Goal: Task Accomplishment & Management: Use online tool/utility

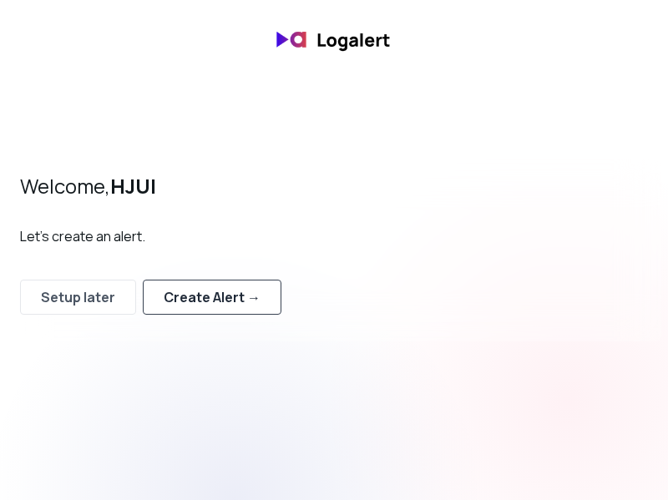
click at [226, 292] on div "Create Alert →" at bounding box center [212, 297] width 97 height 20
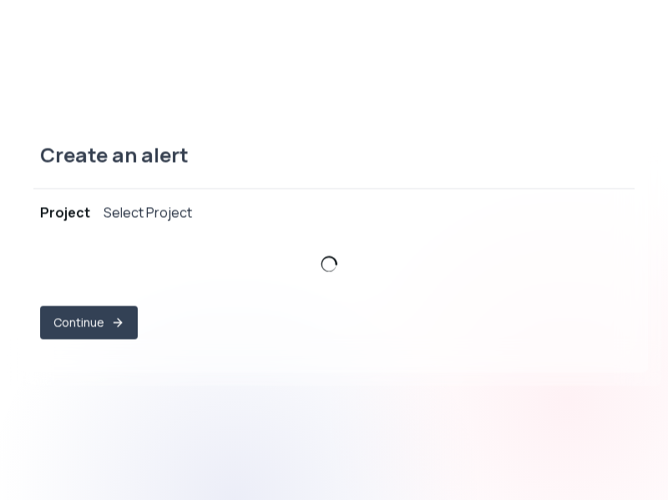
select select "prj_frsVSF46dJG4TvOvwzN7mnFswAsH"
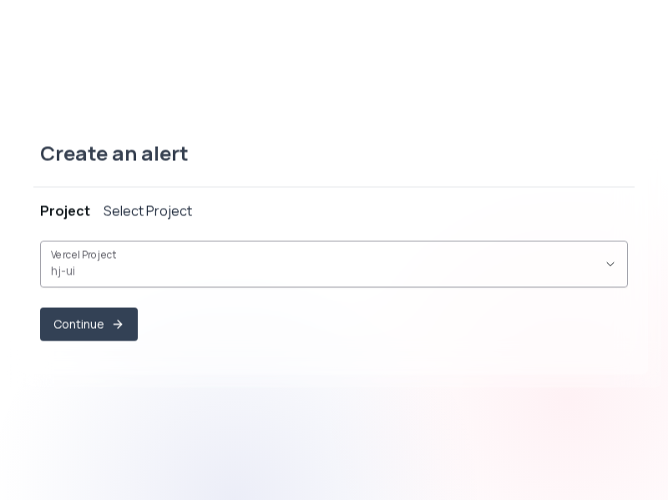
click at [244, 265] on span "hj-ui ," at bounding box center [324, 270] width 546 height 17
click at [75, 330] on button "Continue" at bounding box center [89, 324] width 94 height 33
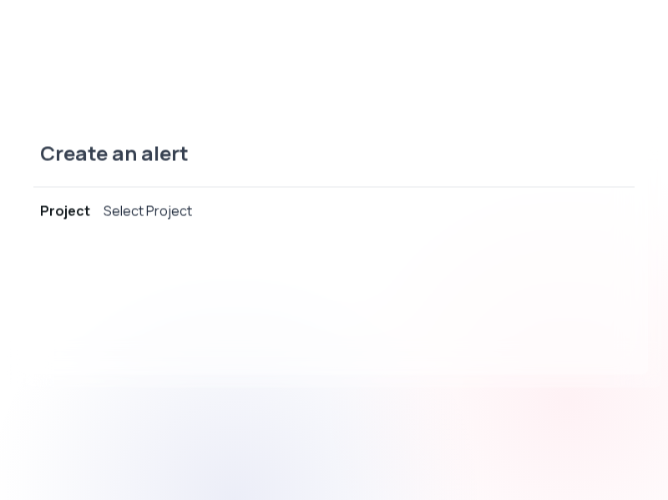
select select "message"
select select "CONTAINS"
select select "OR"
select select "message"
select select "CONTAINS"
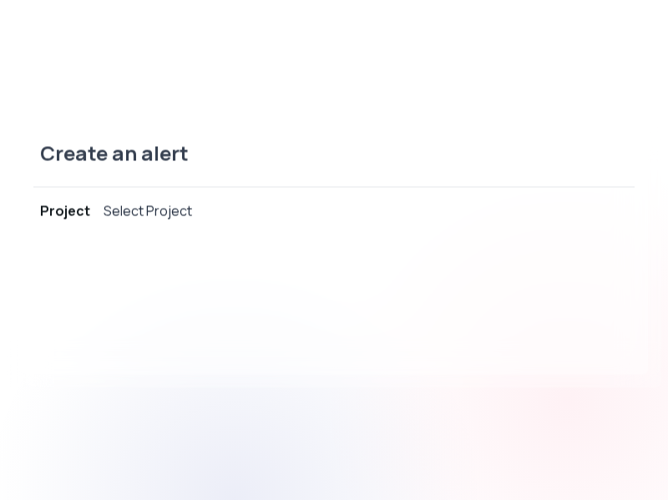
select select "AND"
select select "source"
select select "NOT_EQUALS"
select select "build"
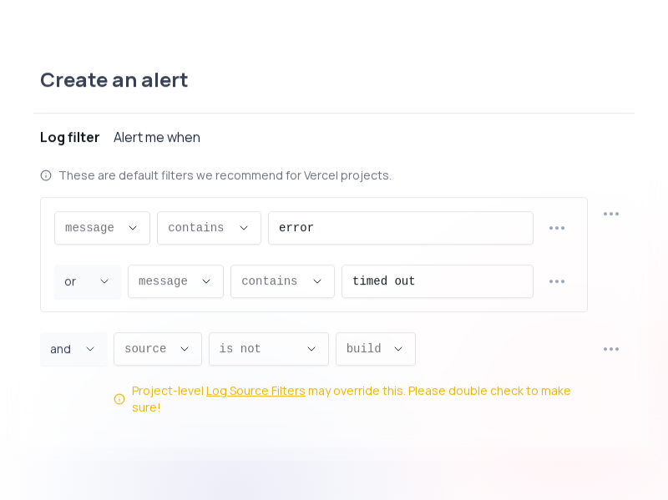
scroll to position [16, 0]
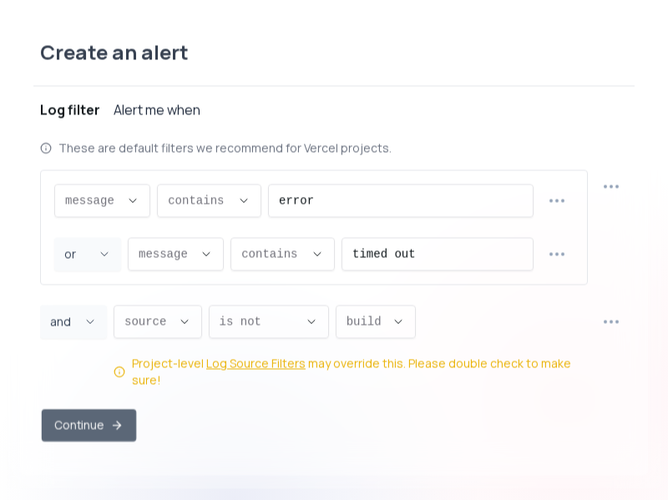
click at [96, 413] on button "Continue" at bounding box center [89, 425] width 94 height 33
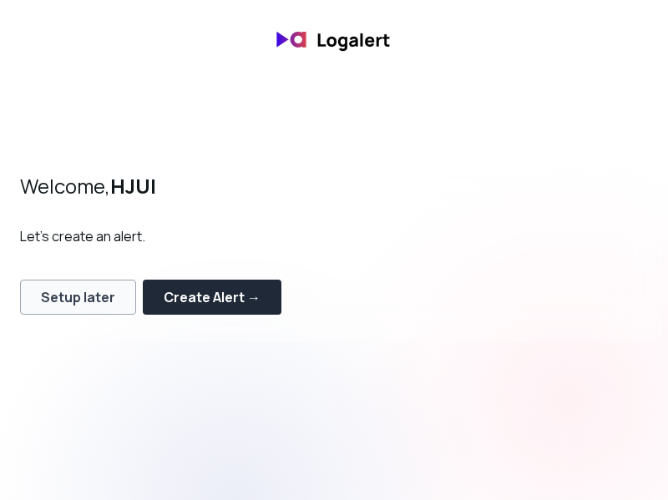
click at [74, 288] on div "Setup later" at bounding box center [78, 297] width 74 height 20
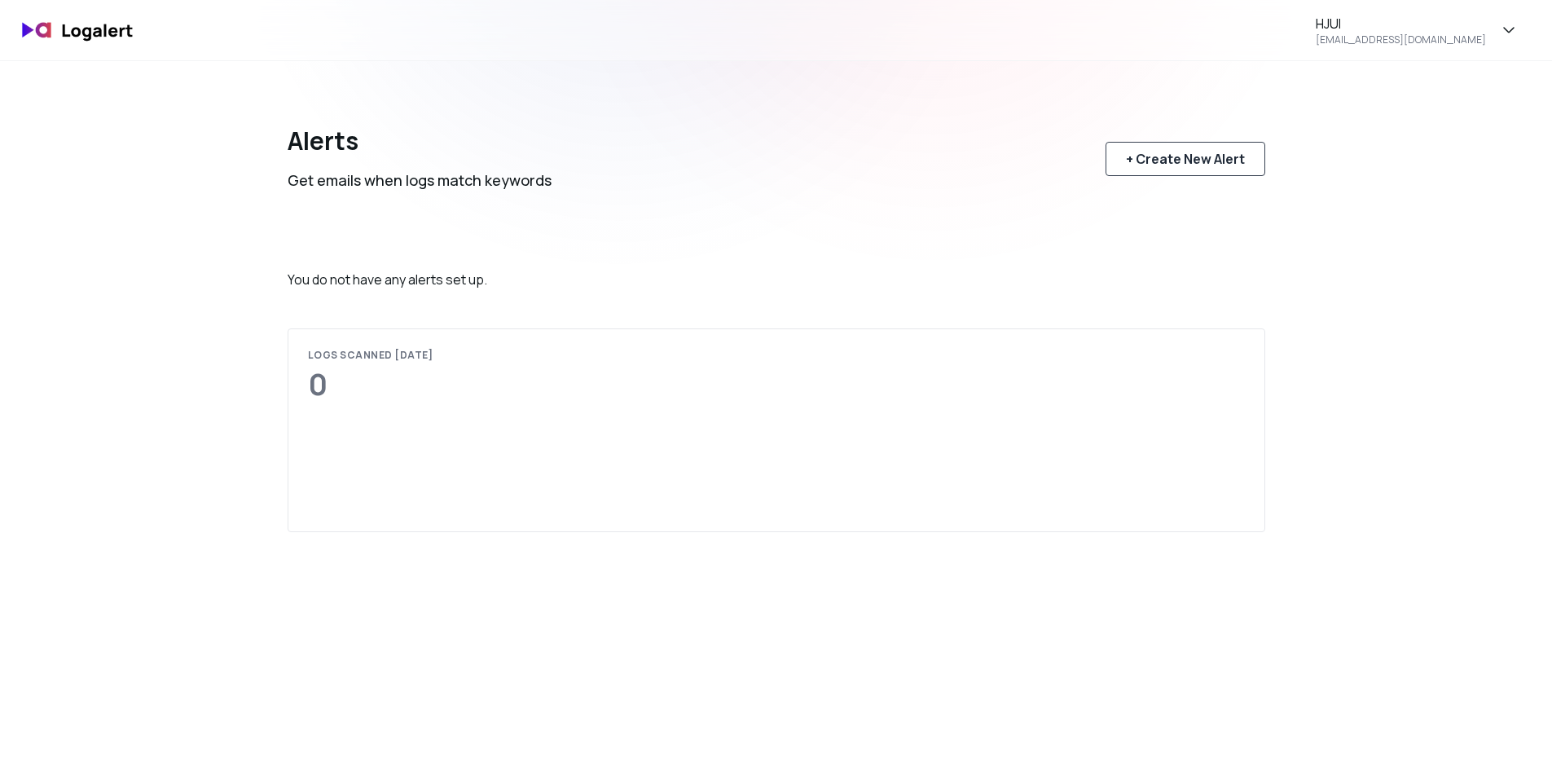
click at [1175, 156] on div "+ Create New Alert" at bounding box center [1185, 159] width 119 height 20
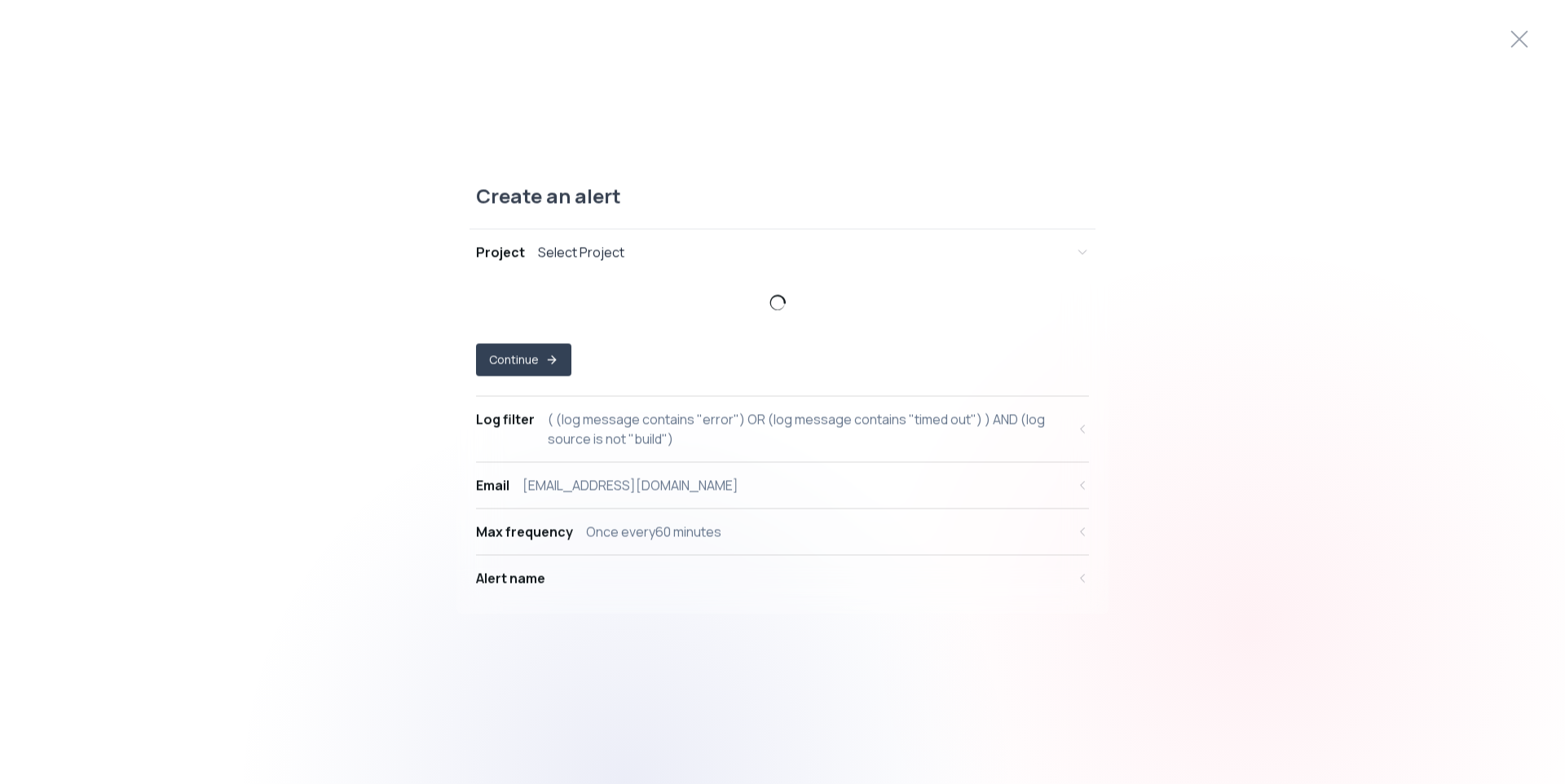
select select "prj_frsVSF46dJG4TvOvwzN7mnFswAsH"
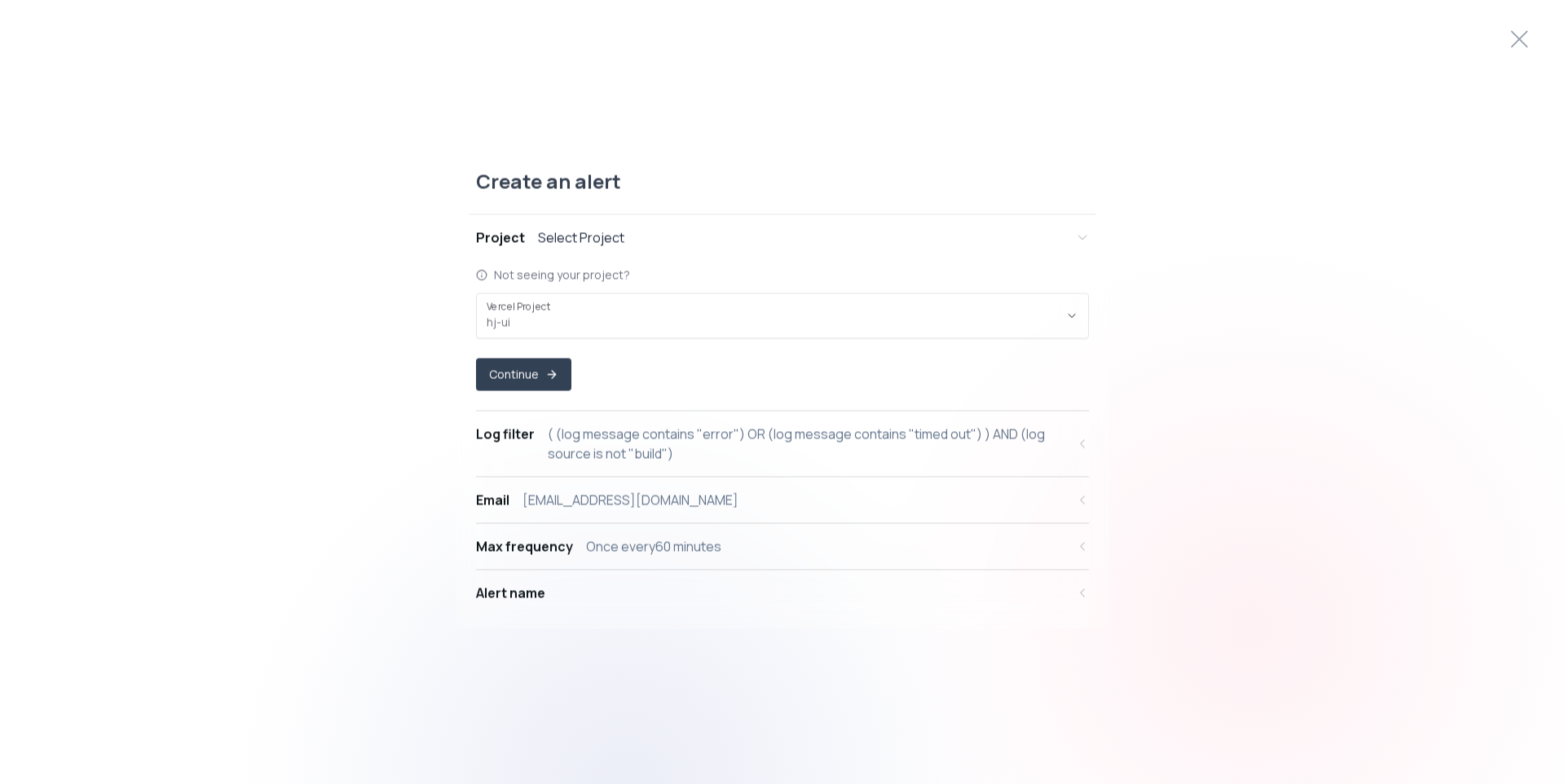
click at [739, 456] on div "( (log message contains "error") OR (log message contains "timed out") ) AND (l…" at bounding box center [806, 444] width 518 height 39
select select "message"
select select "CONTAINS"
select select "OR"
select select "message"
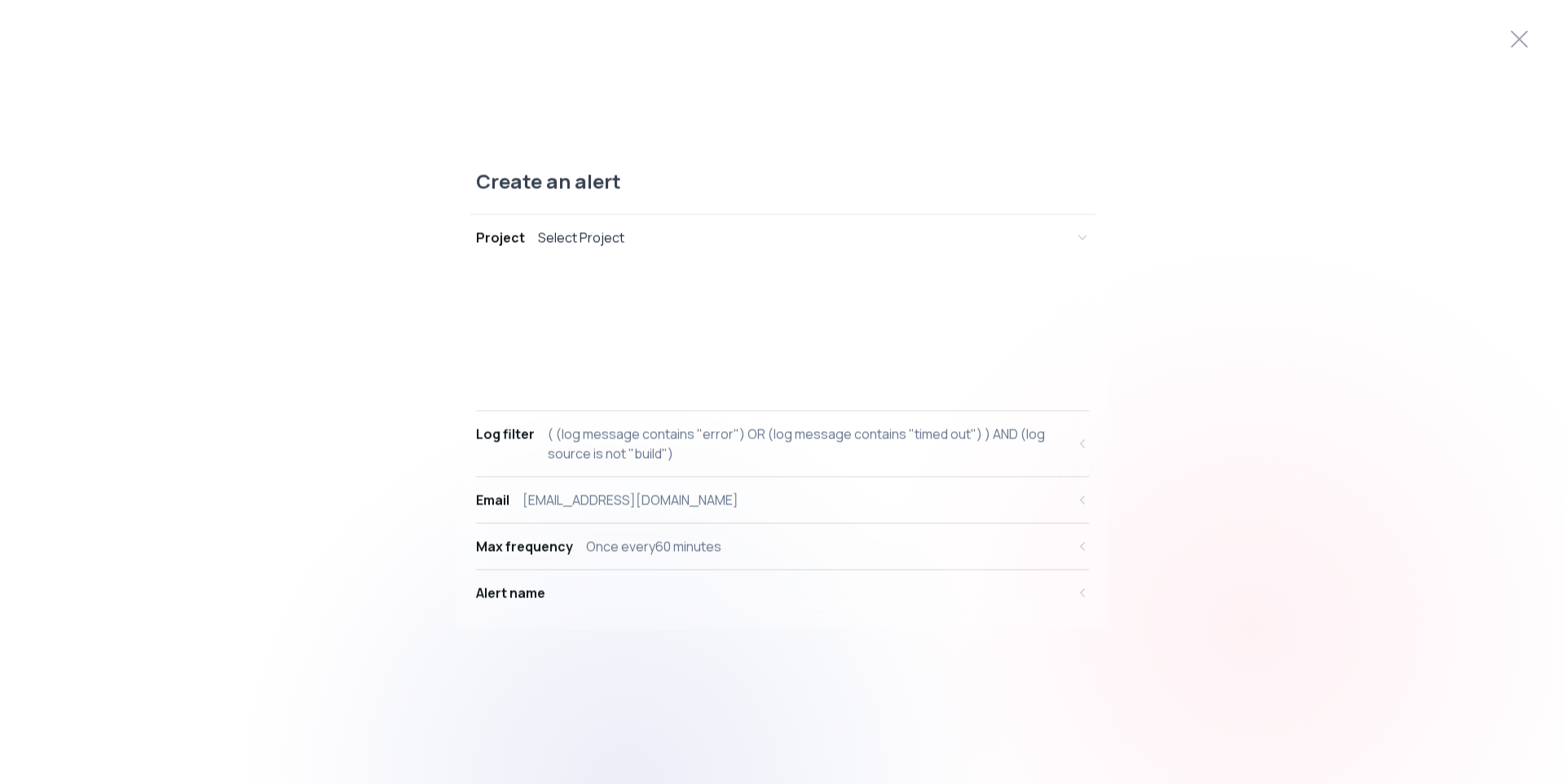
select select "CONTAINS"
select select "AND"
select select "source"
select select "NOT_EQUALS"
select select "build"
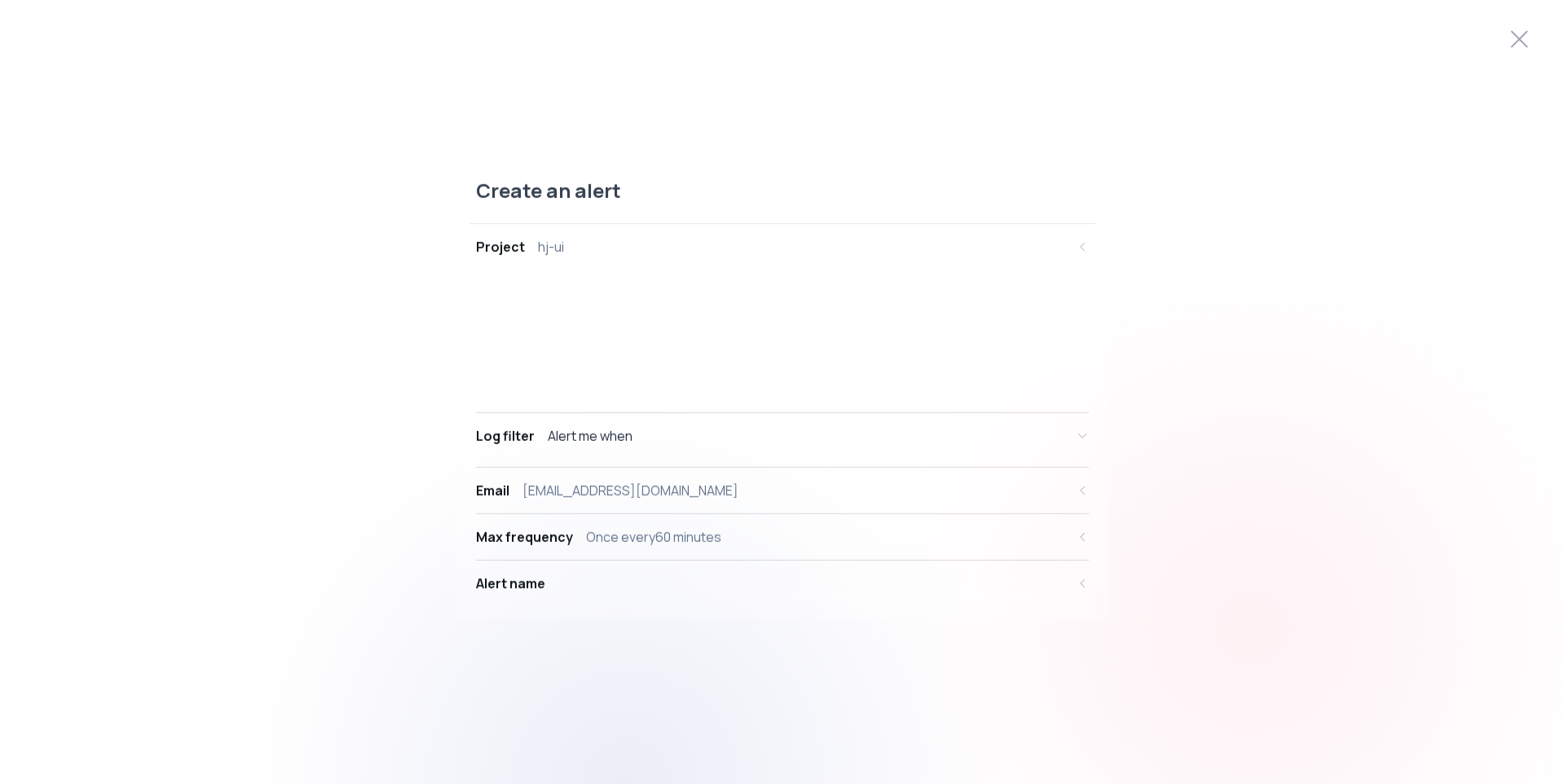
scroll to position [16, 0]
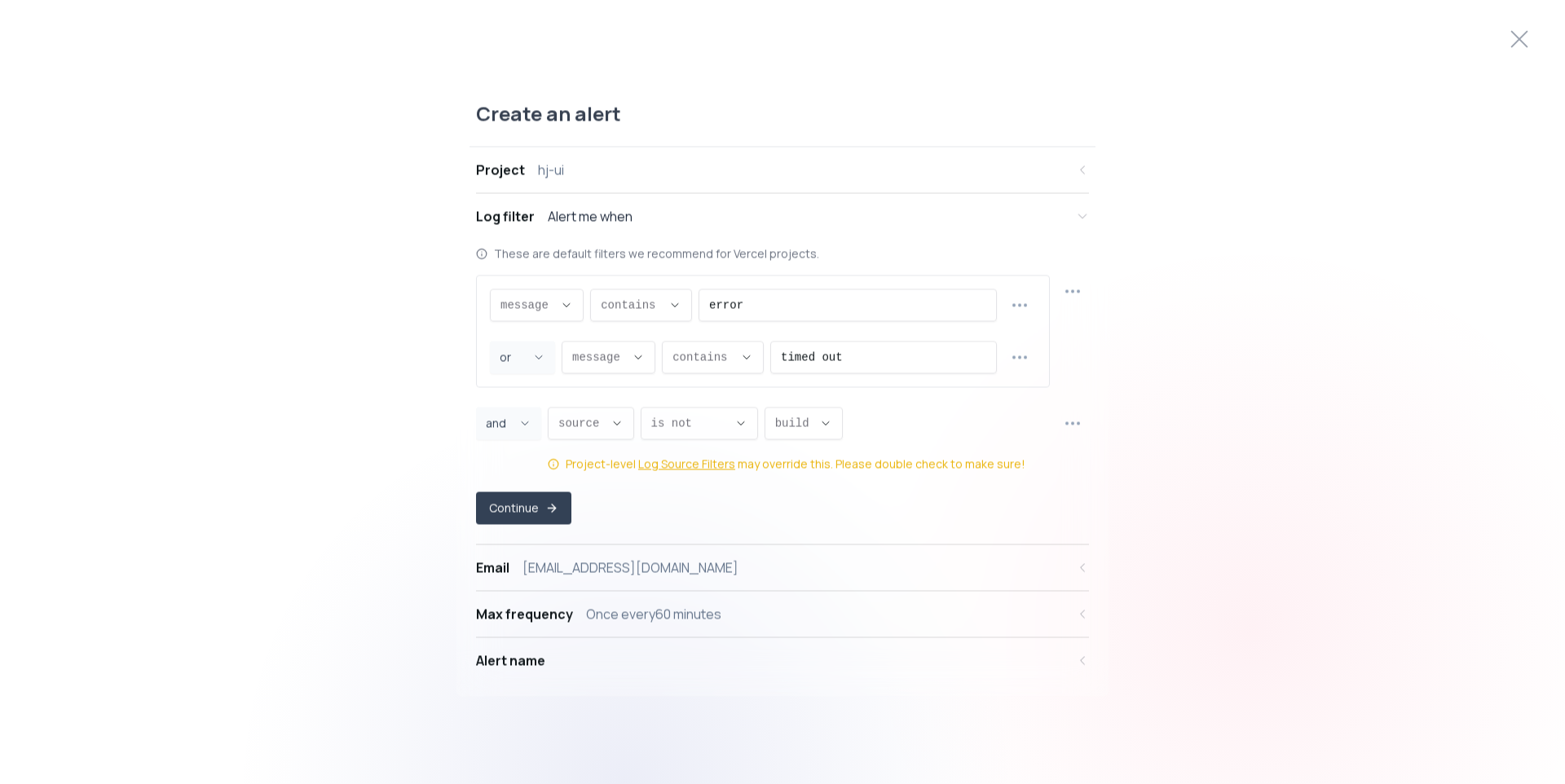
click at [844, 613] on div "Max frequency Once every 60 minutes" at bounding box center [771, 614] width 590 height 20
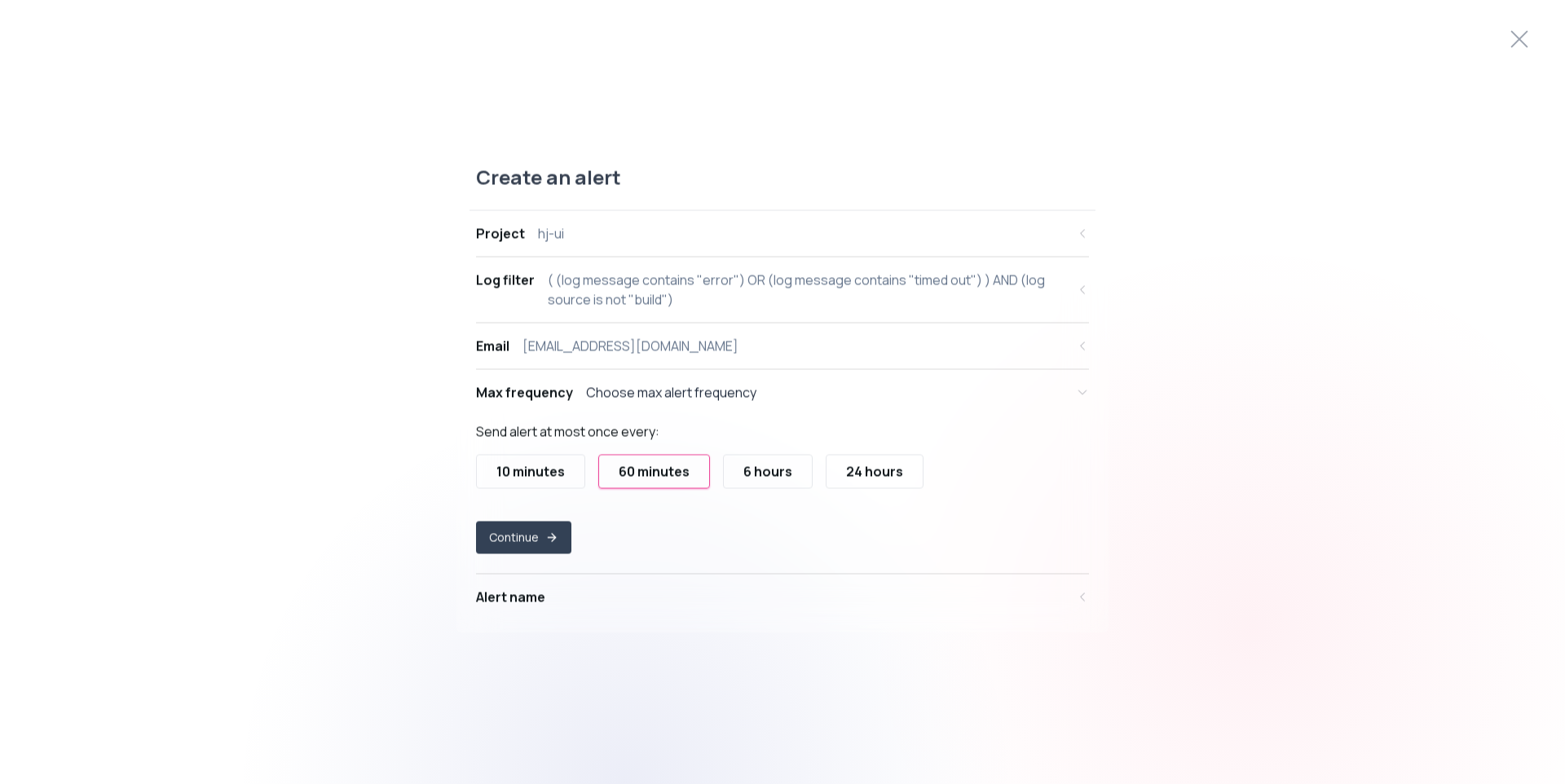
click at [537, 467] on div "10 minutes" at bounding box center [531, 472] width 68 height 20
click at [534, 531] on button "Continue" at bounding box center [524, 537] width 96 height 32
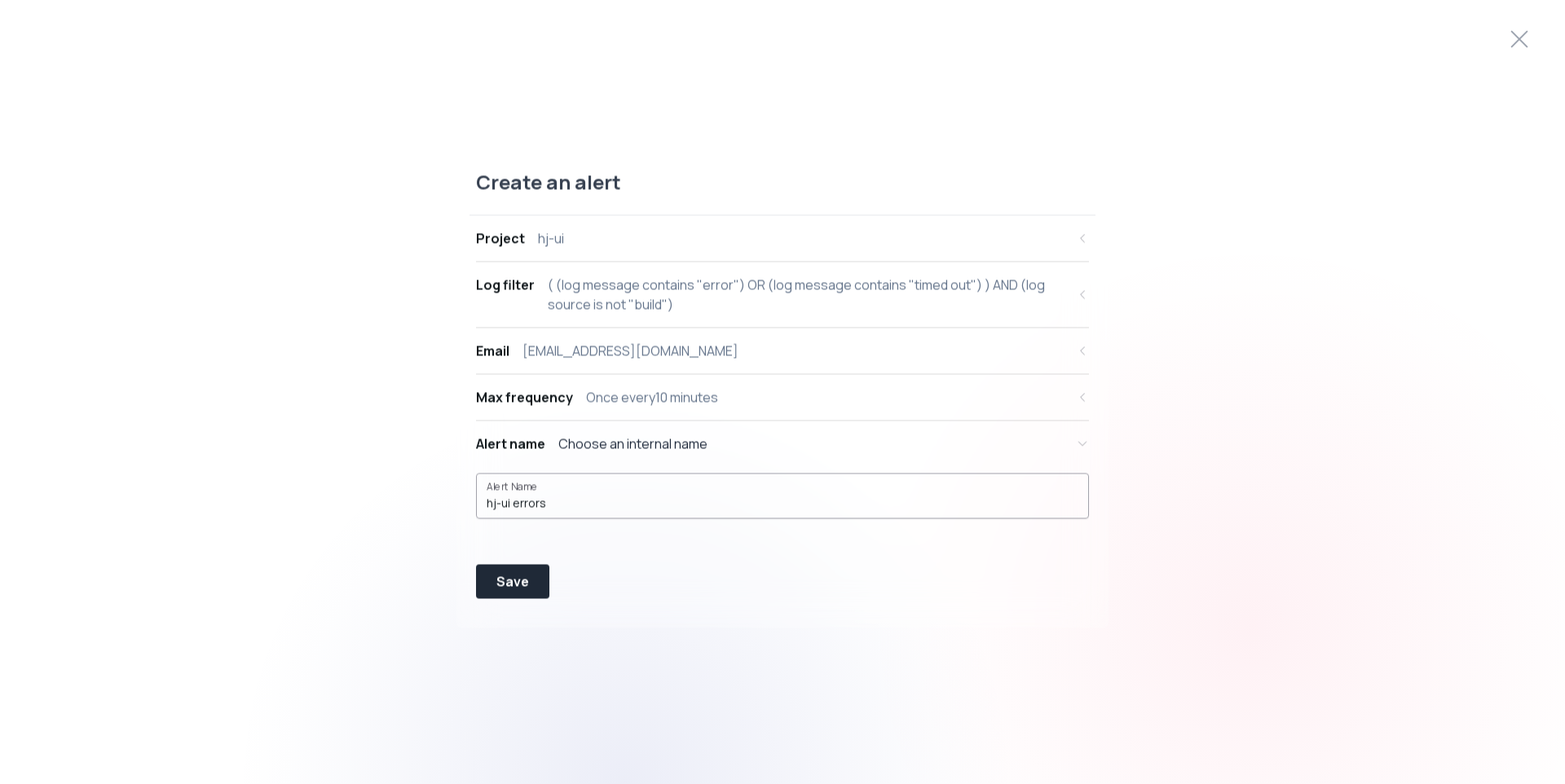
click at [589, 508] on input "hj-ui errors" at bounding box center [782, 503] width 591 height 17
click at [680, 395] on div "Once every 10 minutes" at bounding box center [652, 398] width 132 height 20
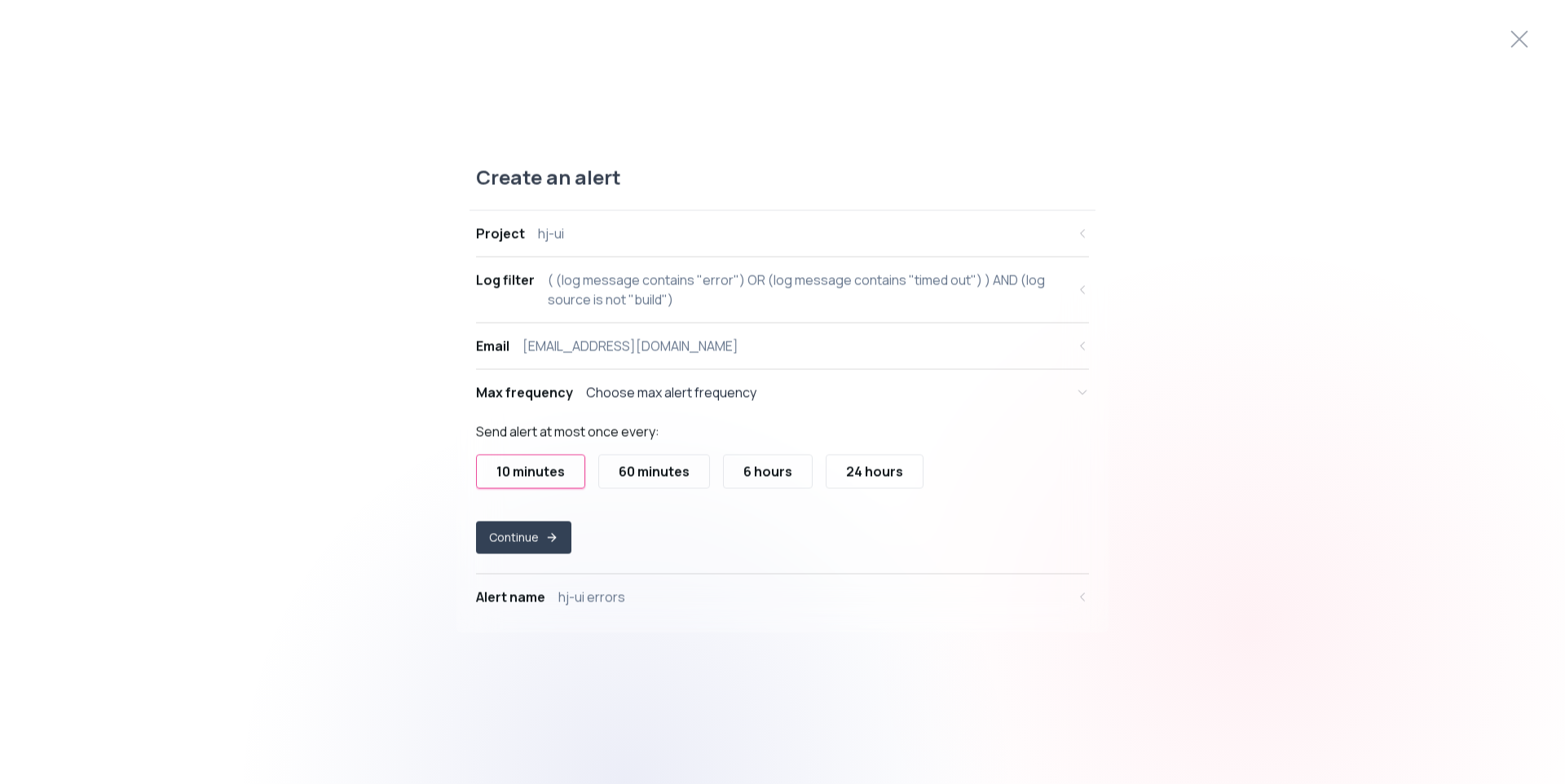
click at [657, 299] on div "( (log message contains "error") OR (log message contains "timed out") ) AND (l…" at bounding box center [806, 290] width 518 height 39
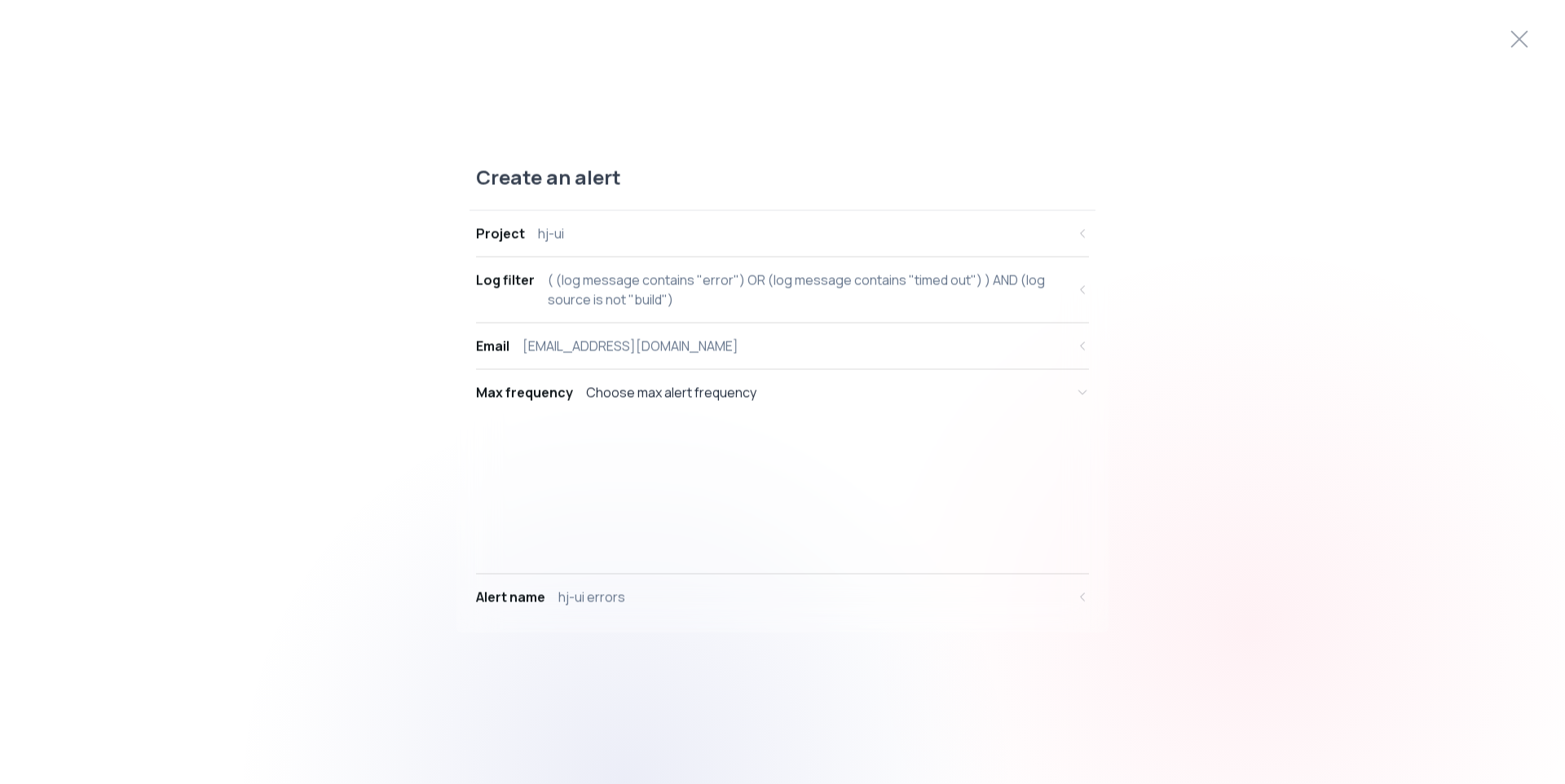
select select "message"
select select "CONTAINS"
select select "OR"
select select "message"
select select "CONTAINS"
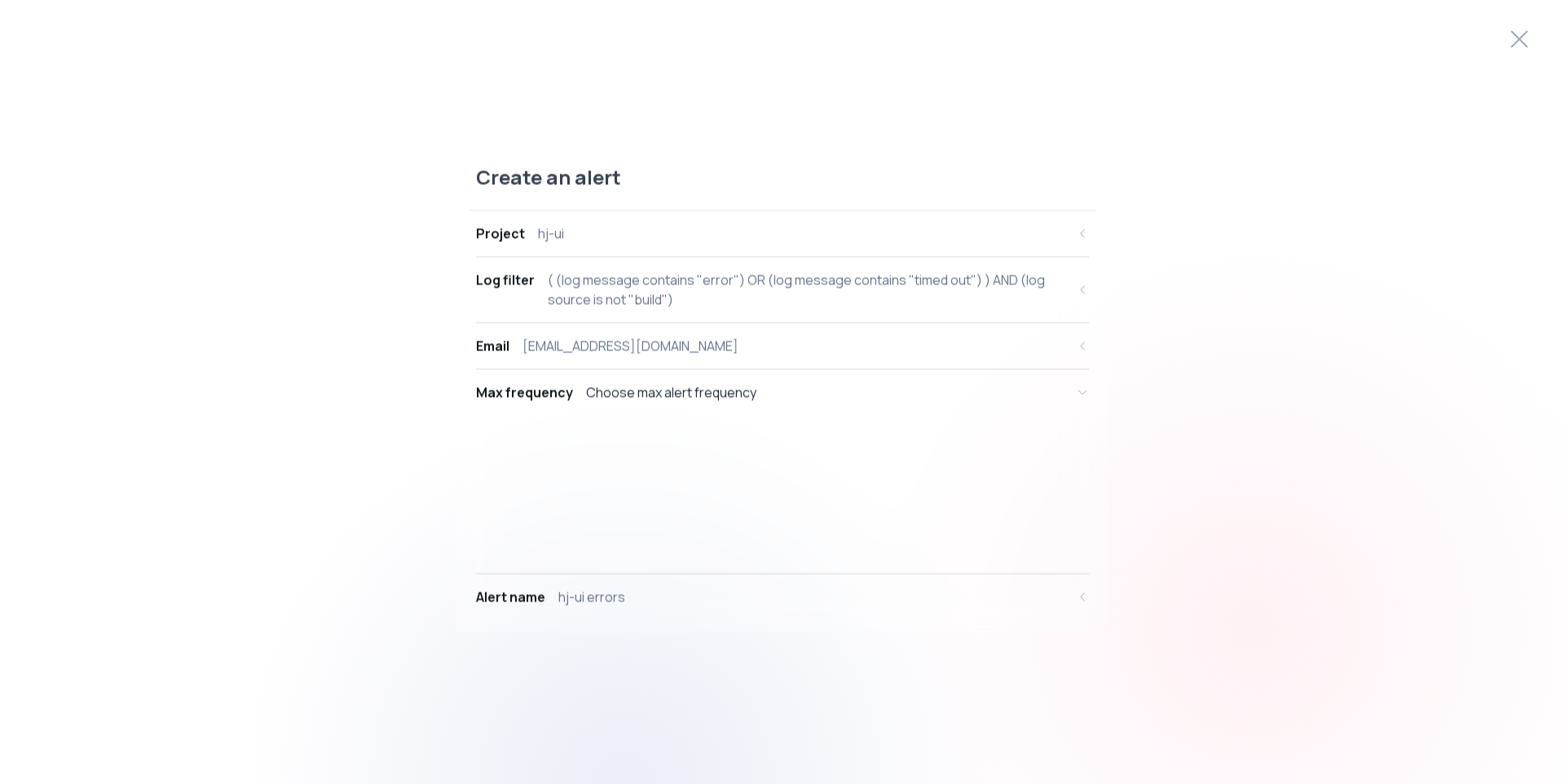
select select "AND"
select select "source"
select select "NOT_EQUALS"
select select "build"
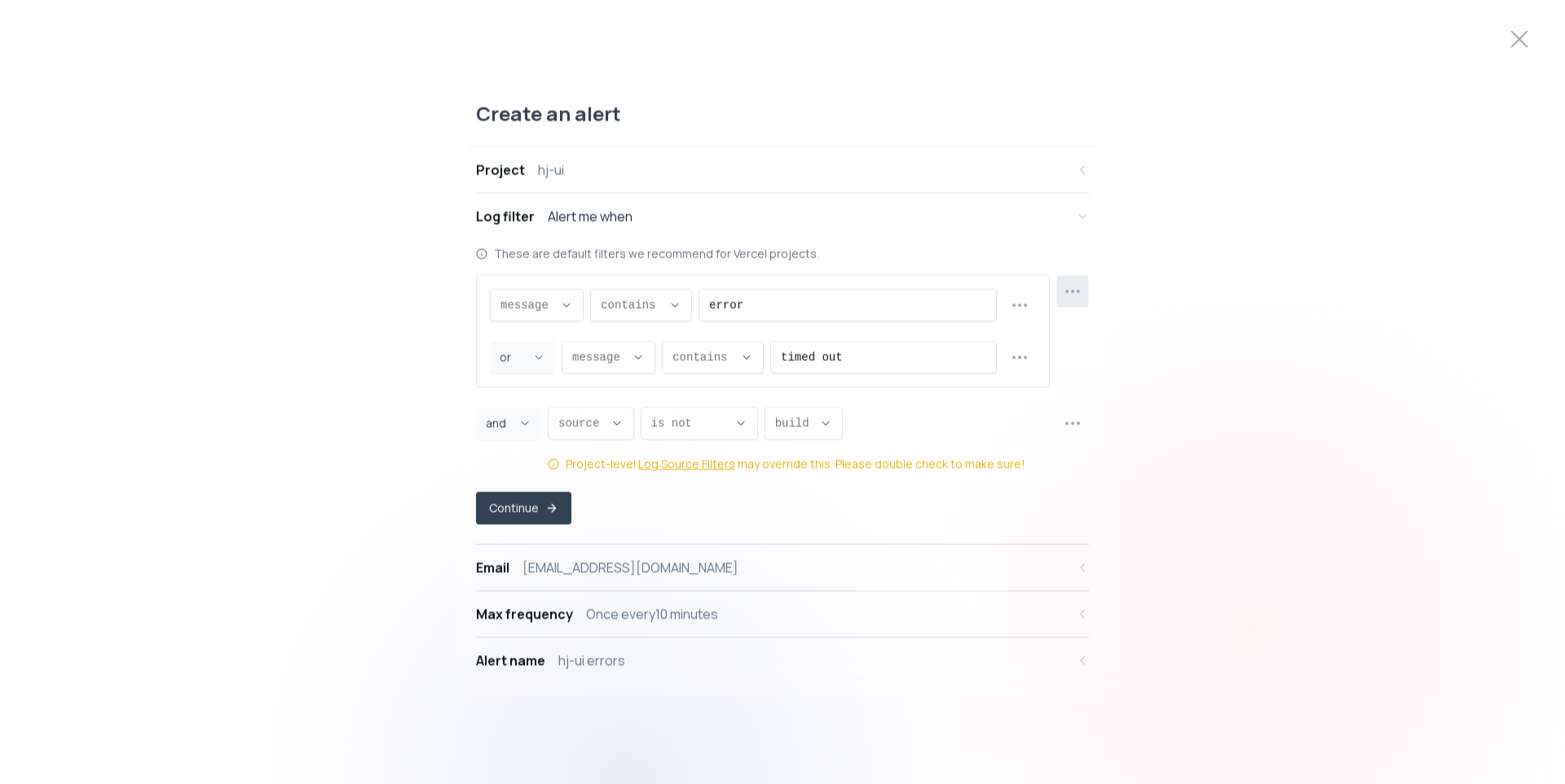
click at [1074, 299] on icon "button" at bounding box center [1071, 291] width 19 height 19
click at [1268, 408] on div "Create an alert Project hj-ui Log filter Alert me when These are default filter…" at bounding box center [782, 392] width 1565 height 621
click at [1085, 418] on button "button" at bounding box center [1072, 423] width 32 height 32
click at [1075, 490] on span "Add new row" at bounding box center [1081, 491] width 119 height 17
select select "AND"
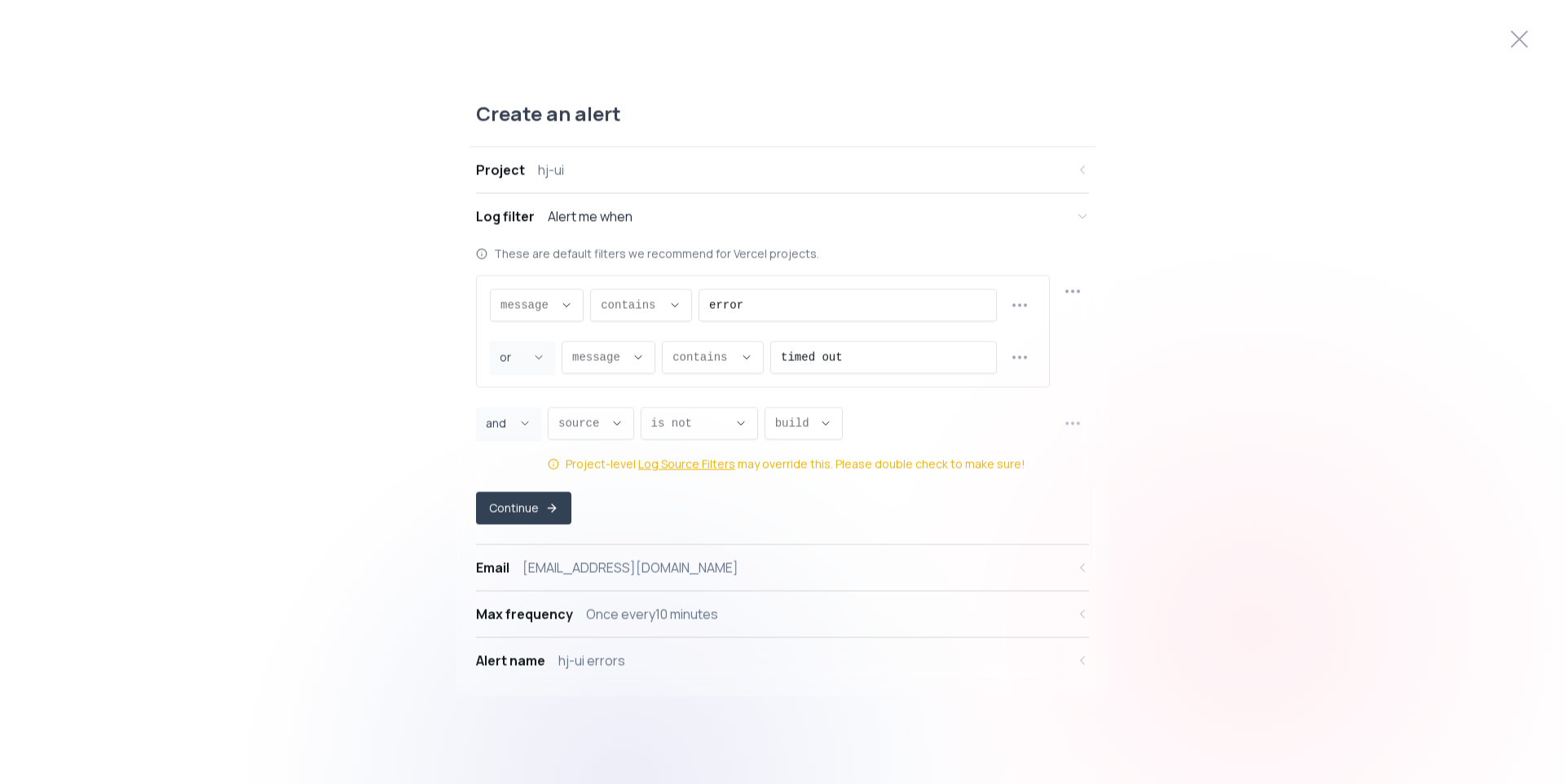
select select "message"
select select "CONTAINS"
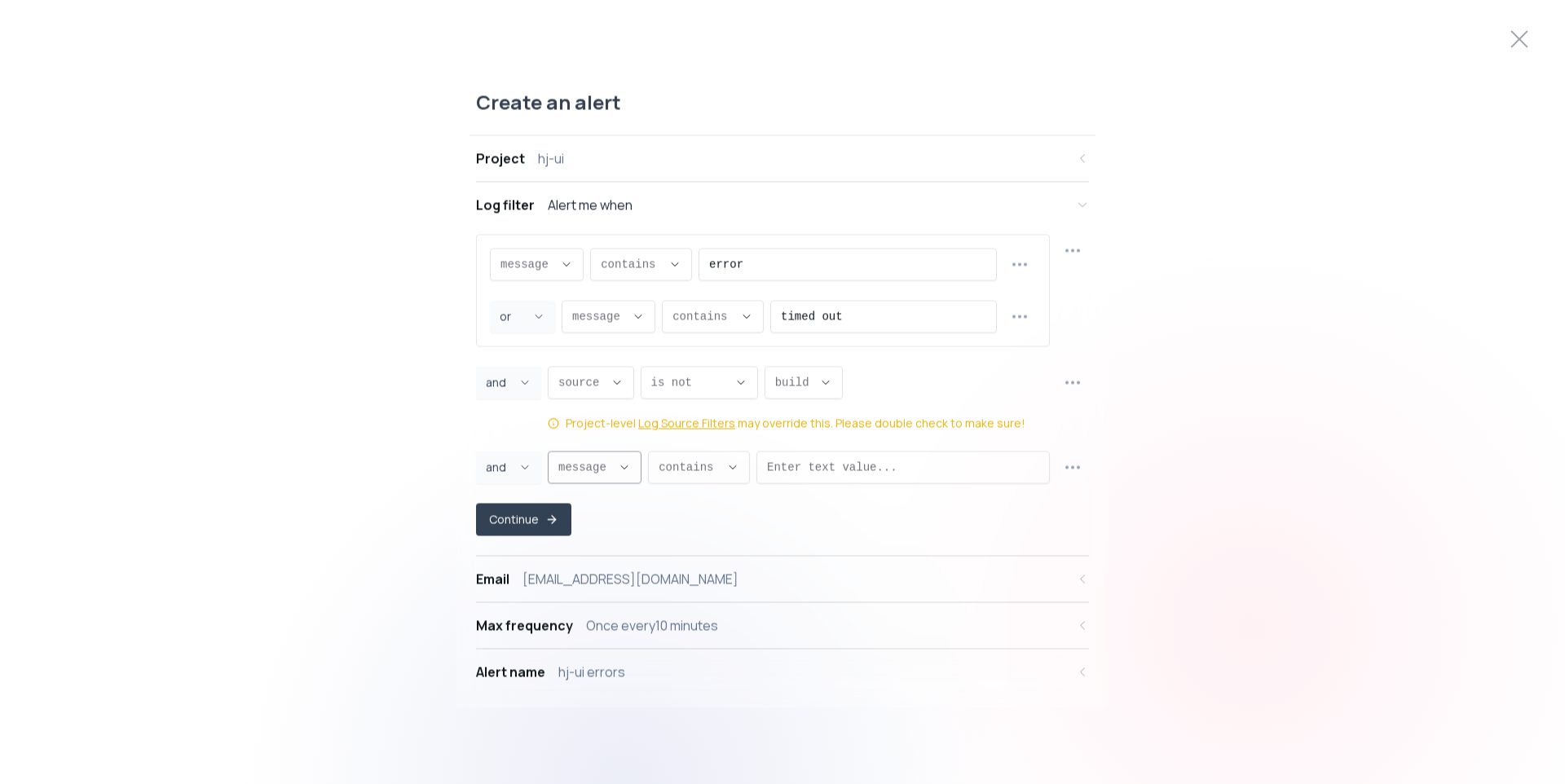
click at [591, 471] on span "message ," at bounding box center [584, 467] width 53 height 17
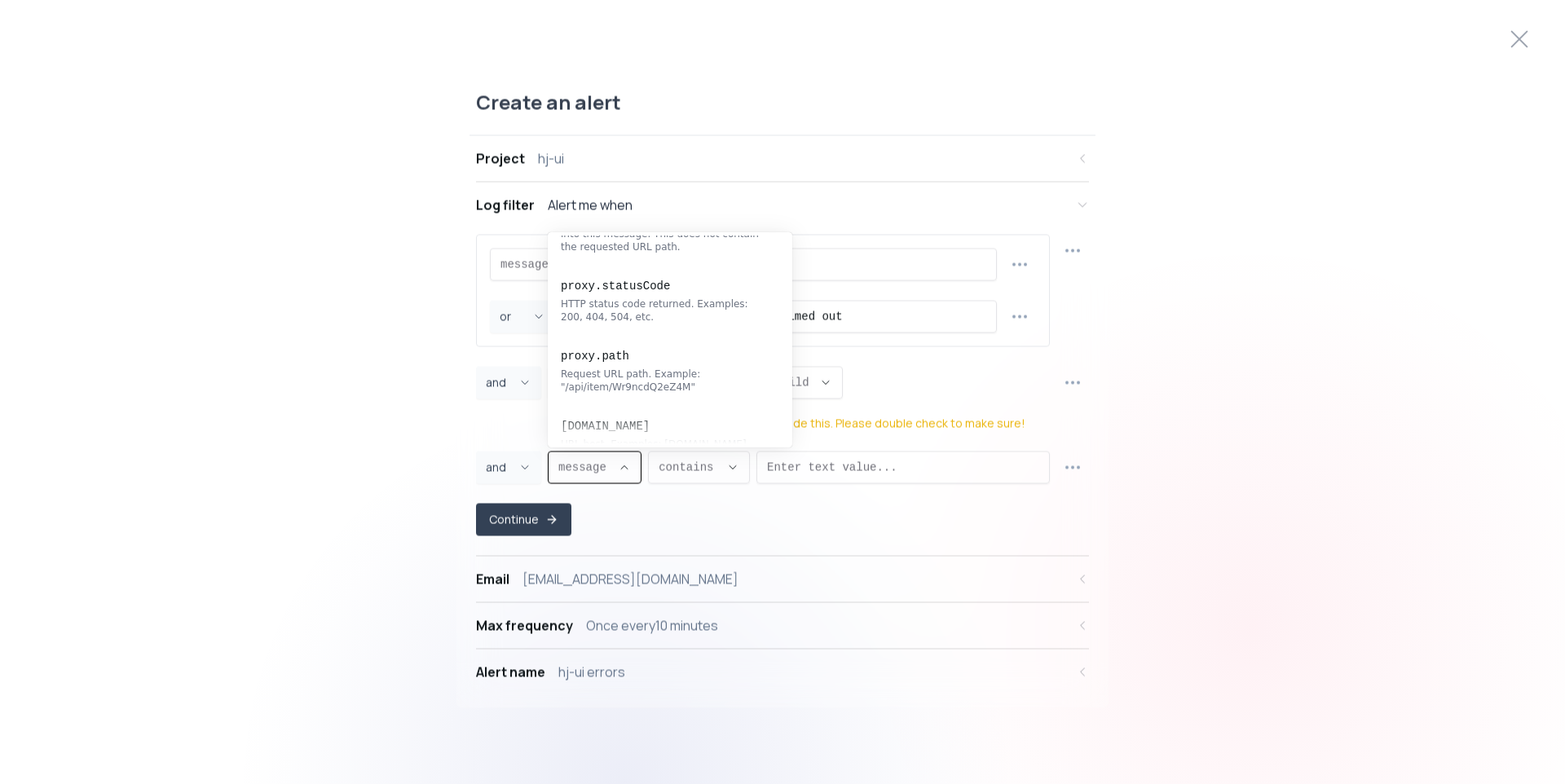
scroll to position [0, 0]
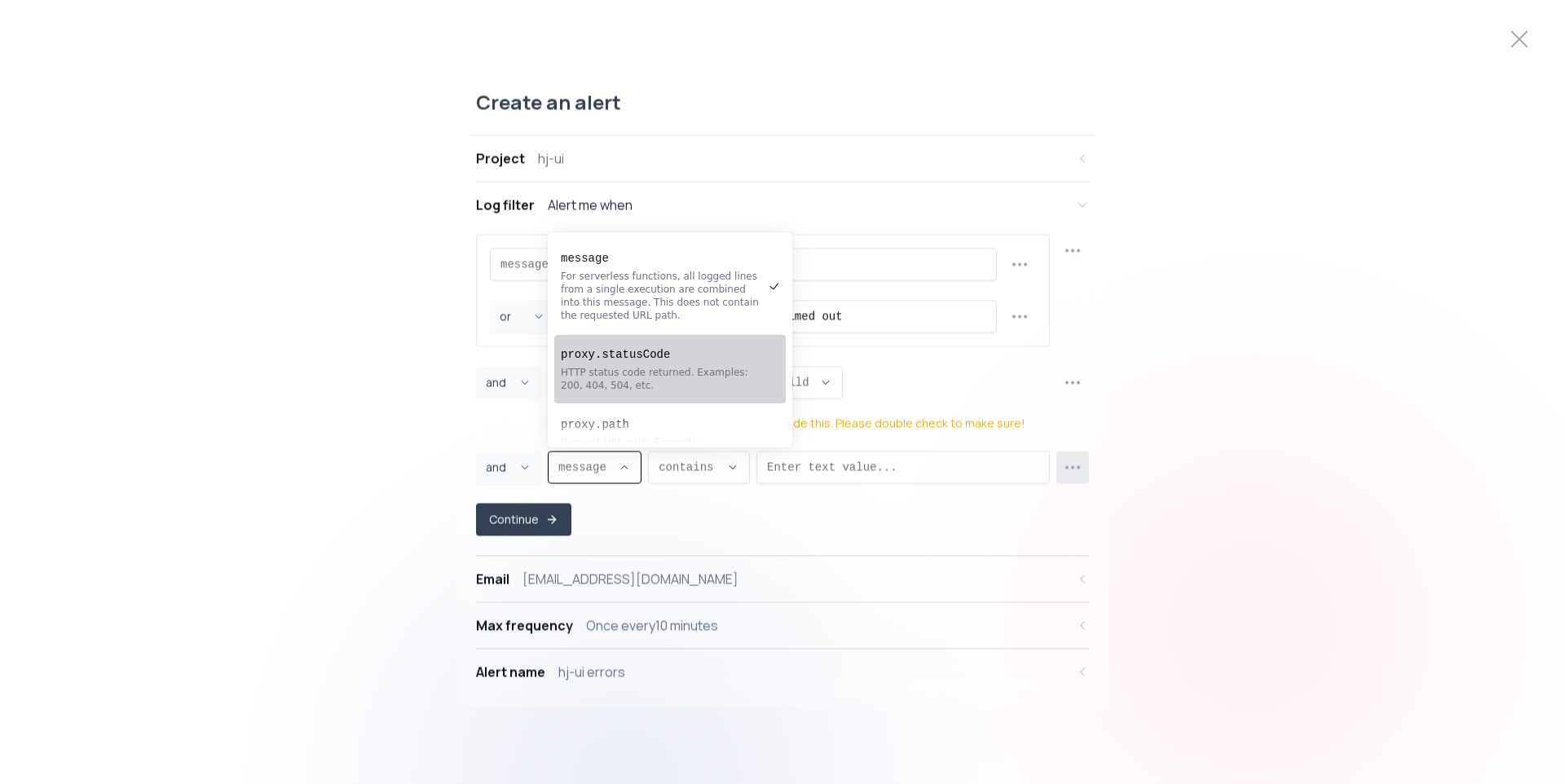
click at [1067, 467] on circle "button" at bounding box center [1067, 468] width 2 height 2
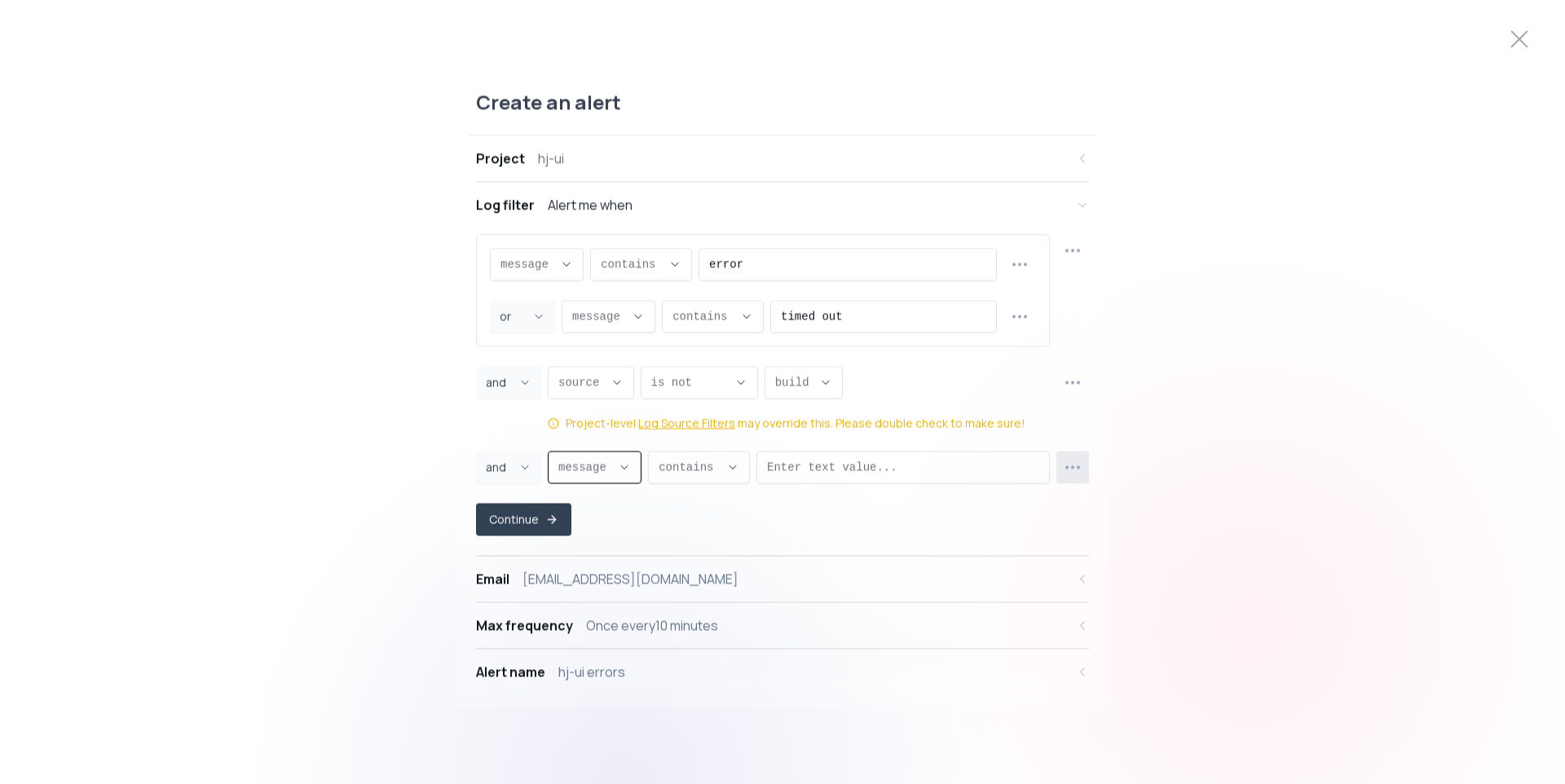
click at [1076, 478] on button "button" at bounding box center [1072, 467] width 32 height 32
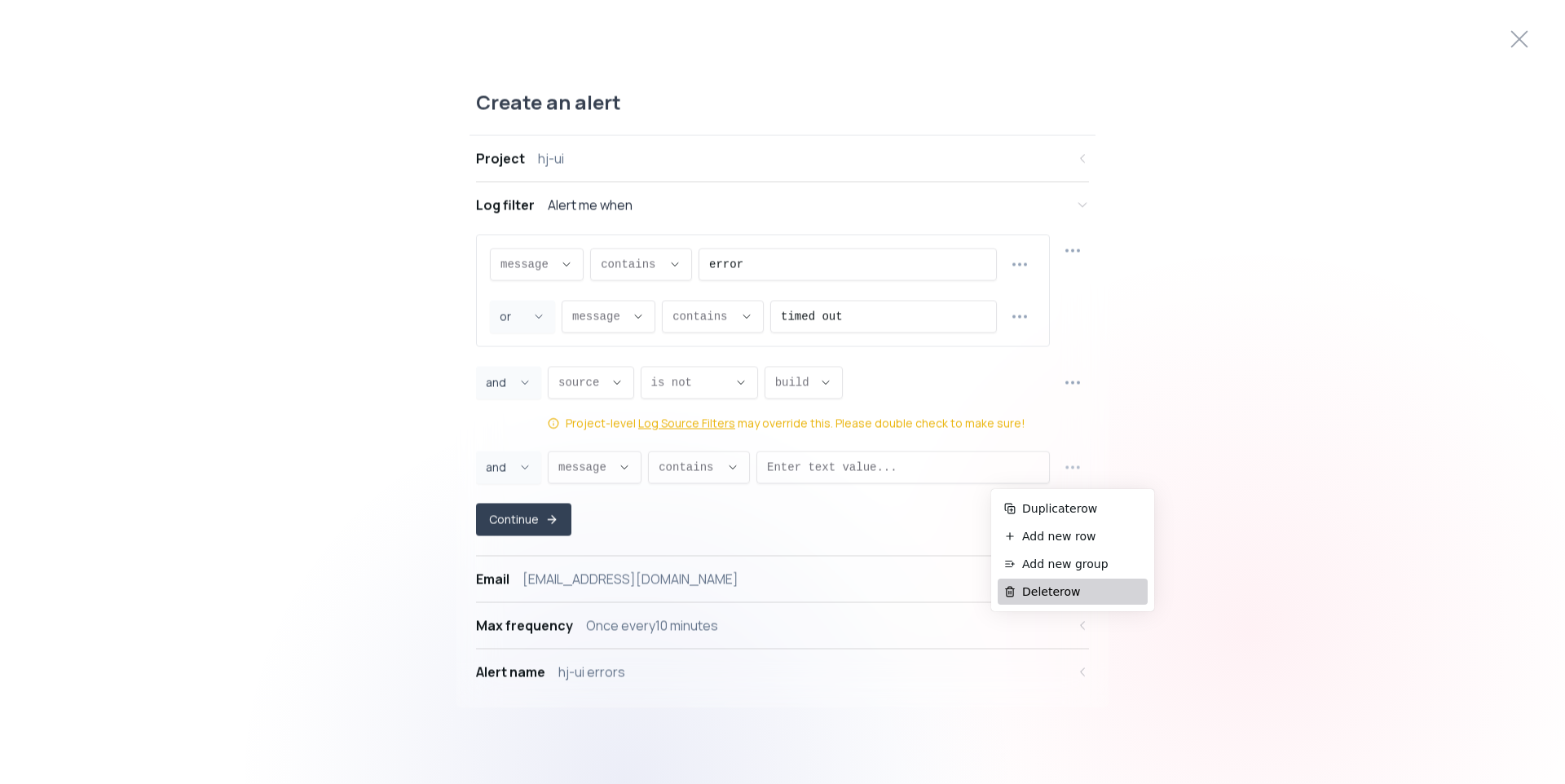
click at [1064, 586] on span "Delete row" at bounding box center [1081, 591] width 119 height 17
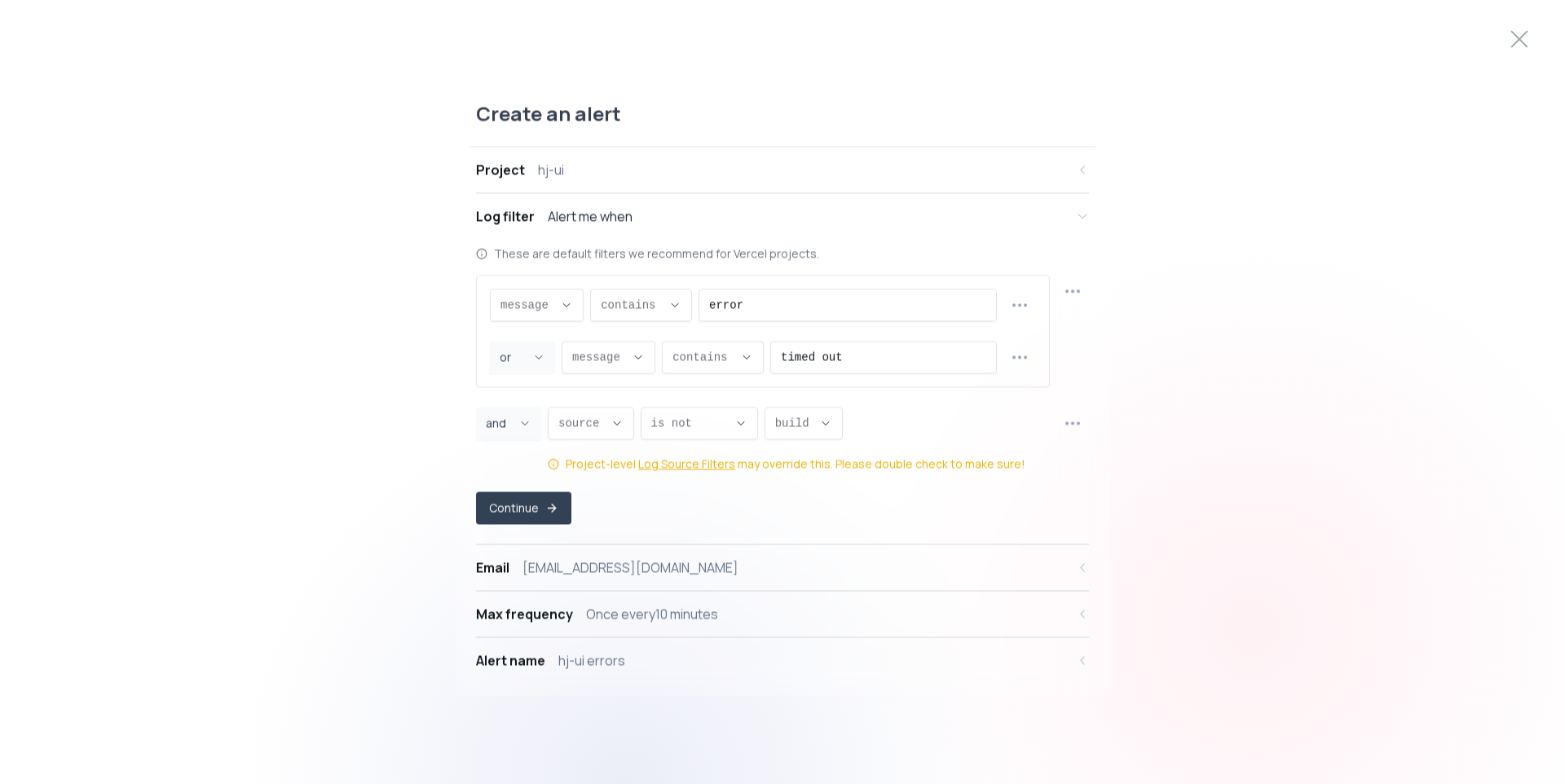
click at [329, 457] on div "Create an alert Project hj-ui Log filter Alert me when These are default filter…" at bounding box center [782, 392] width 1565 height 621
click at [538, 502] on button "Continue" at bounding box center [523, 508] width 92 height 32
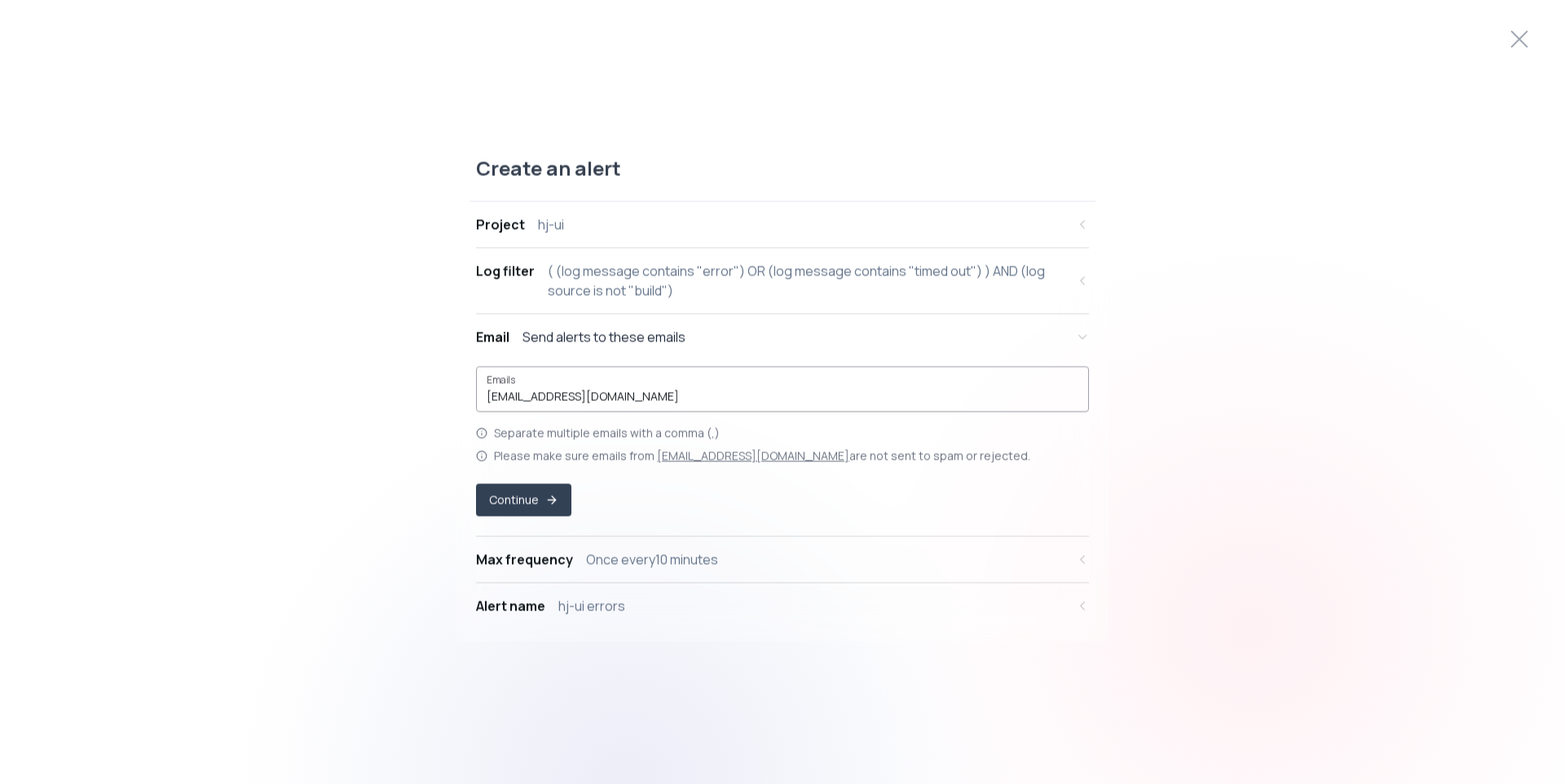
click at [680, 386] on div "[EMAIL_ADDRESS][DOMAIN_NAME]" at bounding box center [782, 389] width 591 height 31
click at [1528, 34] on icon at bounding box center [1519, 39] width 26 height 26
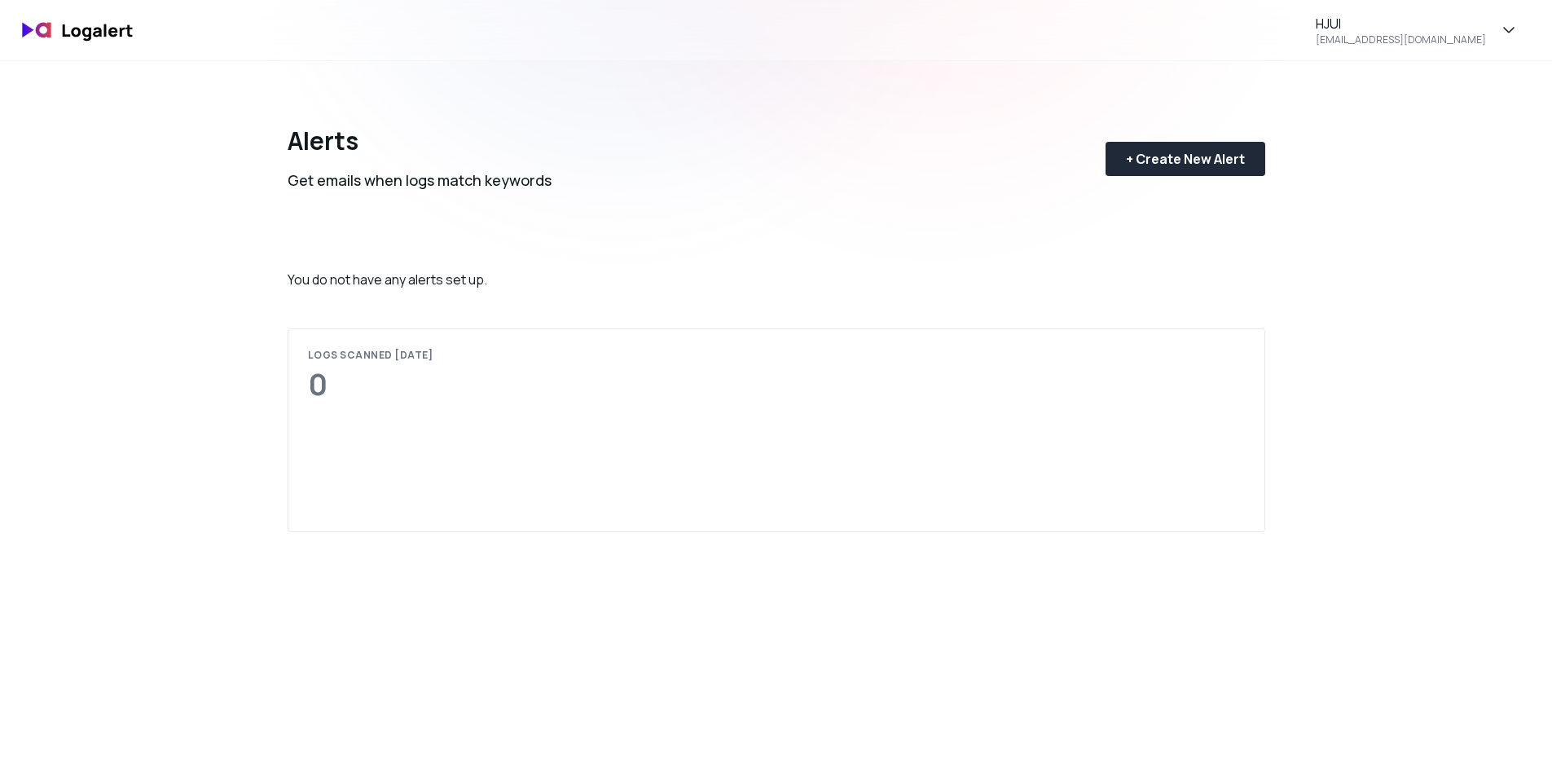
click at [851, 248] on div "Alerts Get emails when logs match keywords + Create New Alert You do not have a…" at bounding box center [776, 176] width 977 height 228
click at [91, 27] on img at bounding box center [78, 30] width 131 height 38
click at [1182, 161] on div "+ Create New Alert" at bounding box center [1185, 159] width 119 height 20
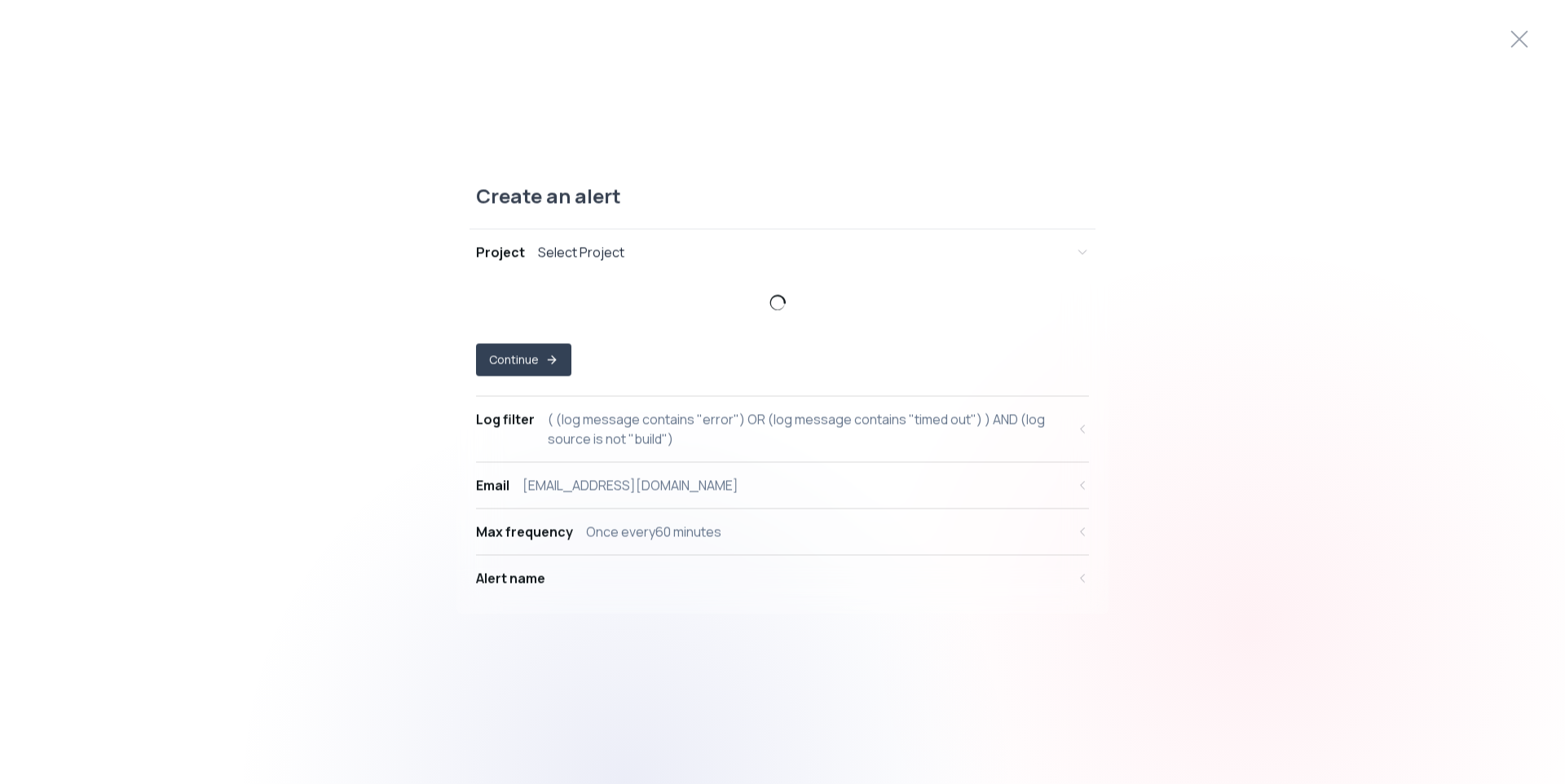
select select "prj_frsVSF46dJG4TvOvwzN7mnFswAsH"
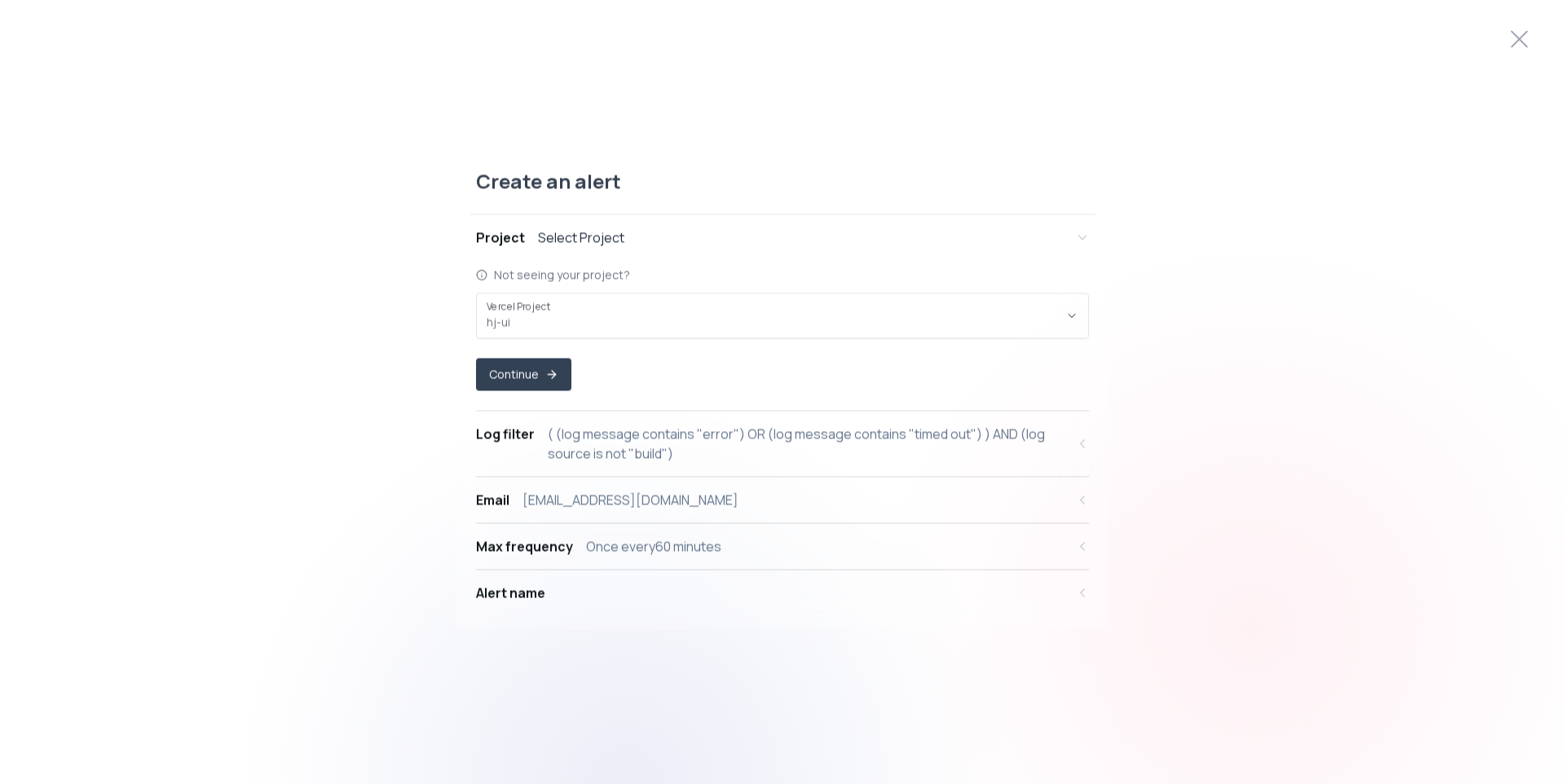
click at [630, 486] on button "Email [EMAIL_ADDRESS][DOMAIN_NAME]" at bounding box center [782, 499] width 613 height 46
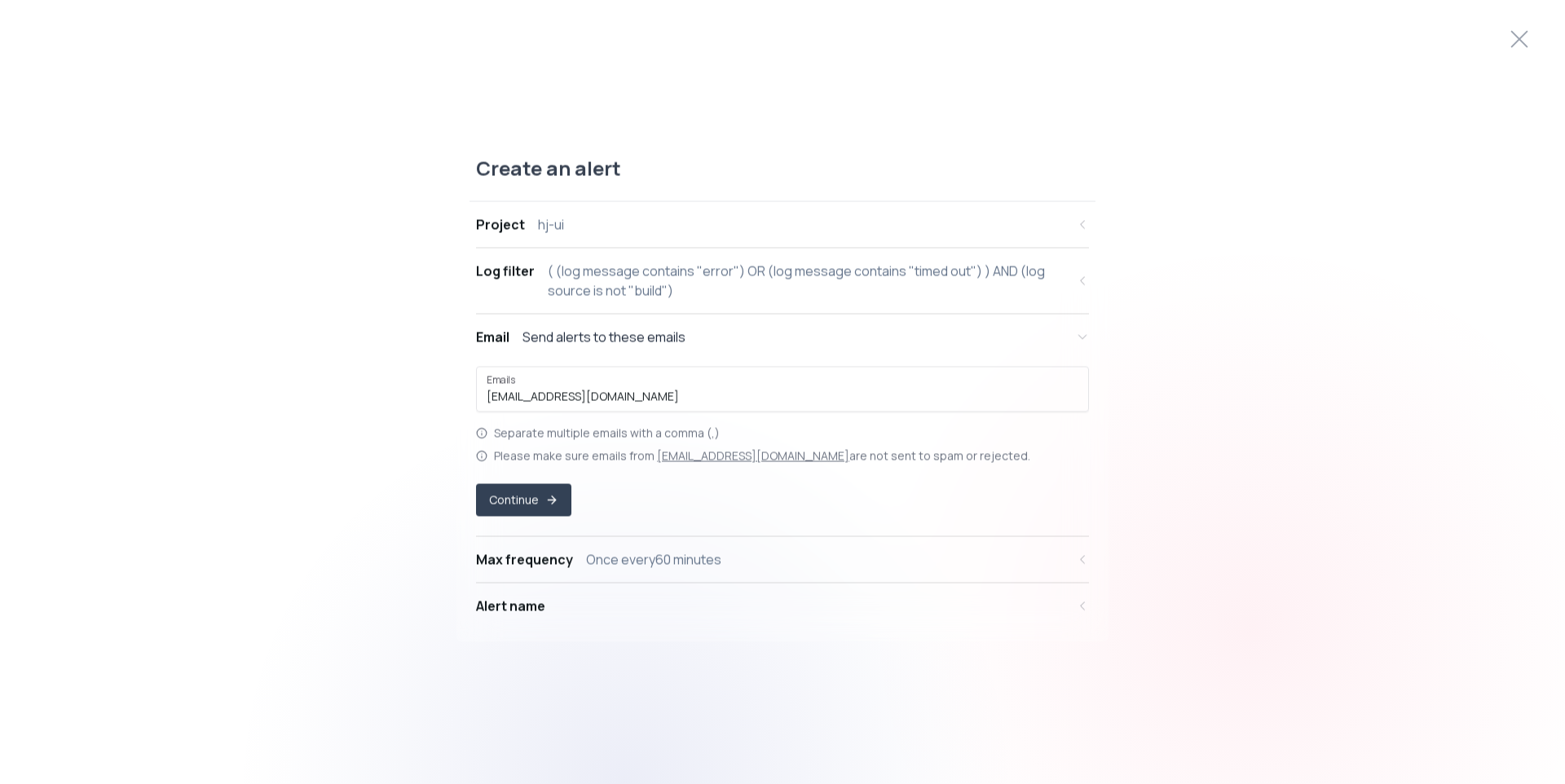
click at [637, 340] on div "Send alerts to these emails" at bounding box center [603, 337] width 163 height 20
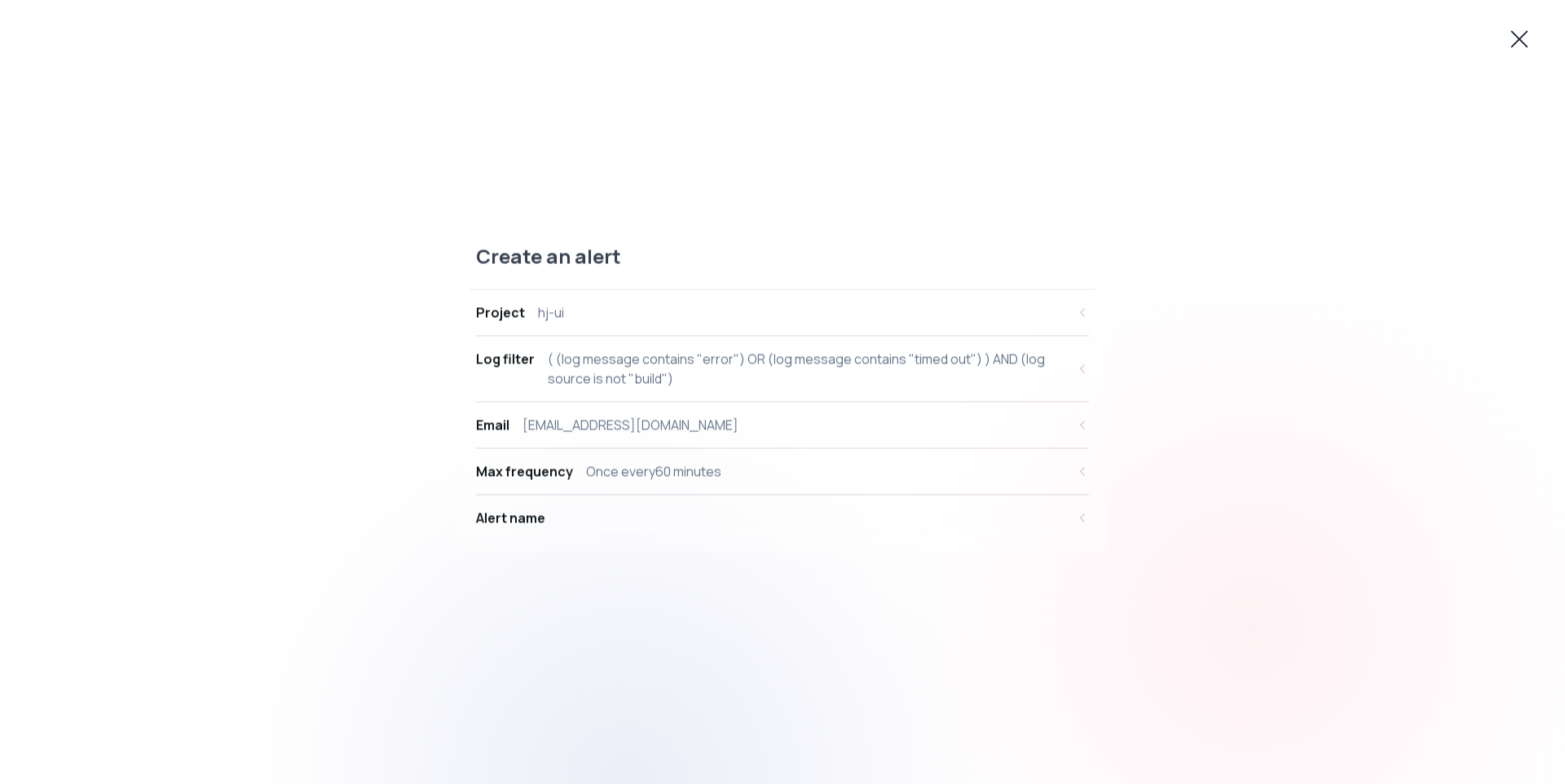
click at [1519, 36] on icon at bounding box center [1519, 39] width 26 height 26
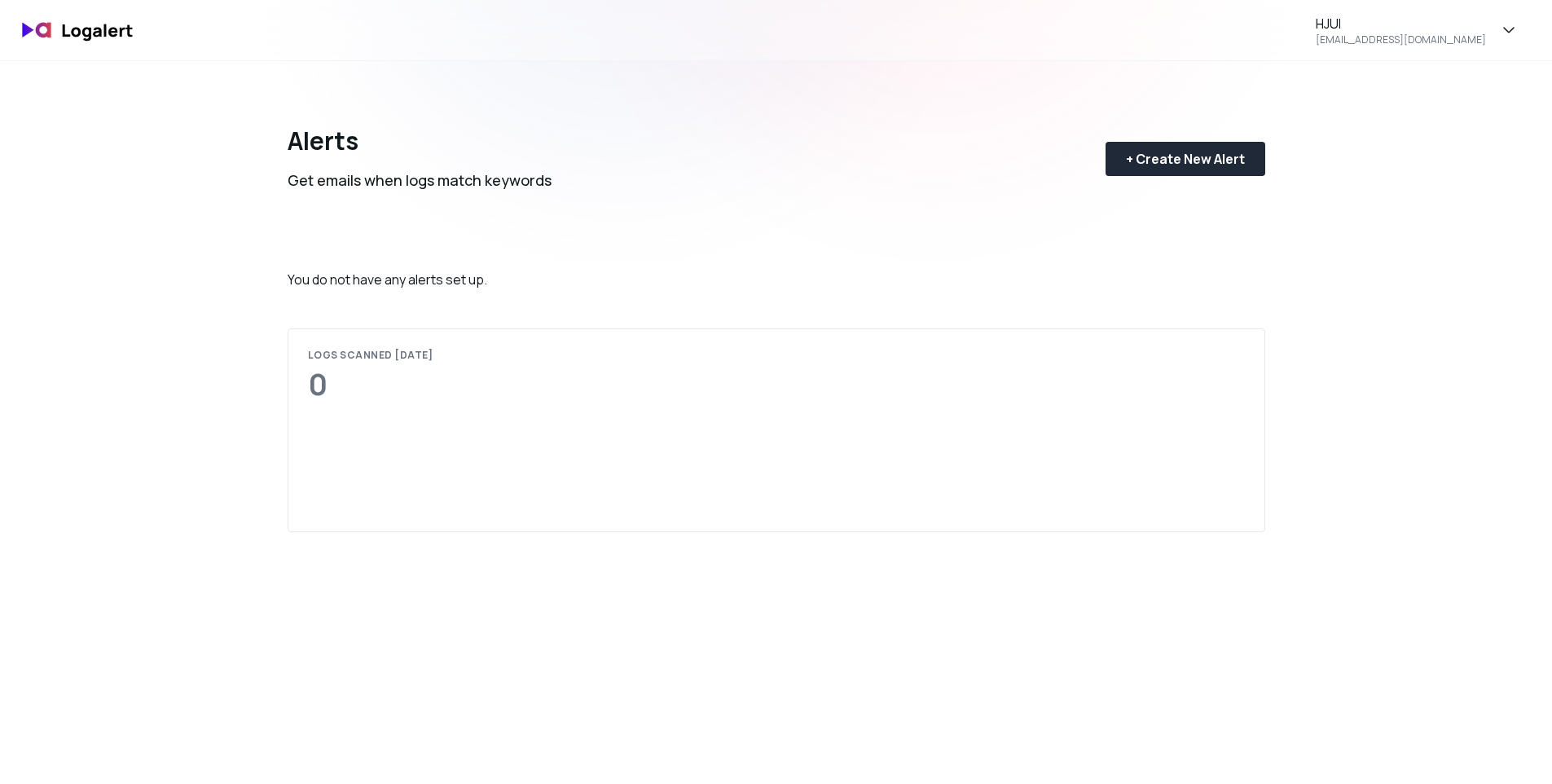
click at [354, 294] on div "Alerts Get emails when logs match keywords + Create New Alert You do not have a…" at bounding box center [776, 453] width 977 height 784
click at [145, 173] on div "HJUI [EMAIL_ADDRESS][DOMAIN_NAME] Alerts Get emails when logs match keywords + …" at bounding box center [776, 657] width 1552 height 1314
click at [1506, 25] on icon "button" at bounding box center [1509, 30] width 20 height 20
click at [808, 200] on div "Alerts Get emails when logs match keywords + Create New Alert" at bounding box center [776, 146] width 977 height 170
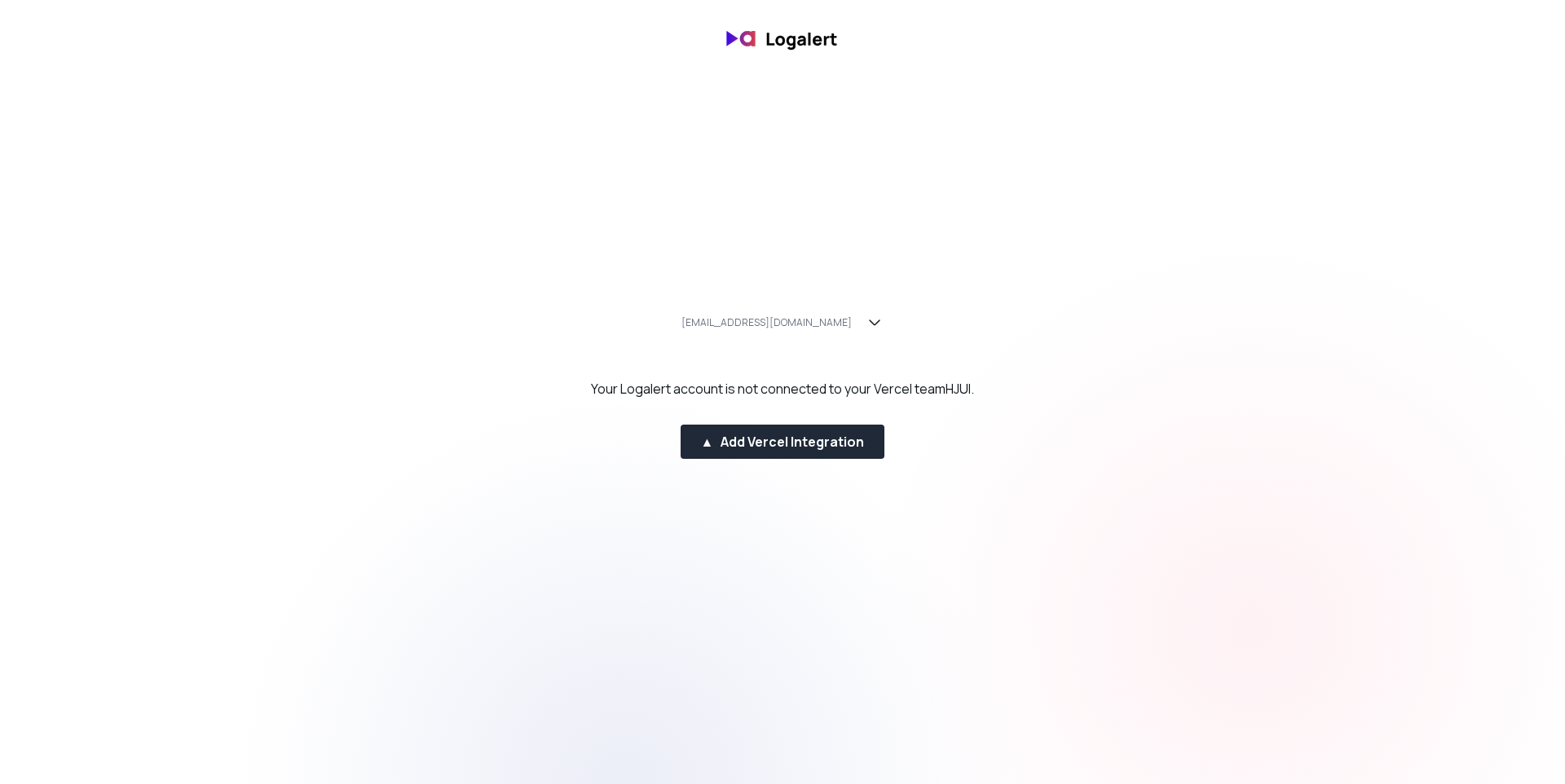
click at [489, 77] on html "[EMAIL_ADDRESS][DOMAIN_NAME] Your Logalert account is not connected to your Ver…" at bounding box center [782, 38] width 1565 height 77
